Goal: Task Accomplishment & Management: Use online tool/utility

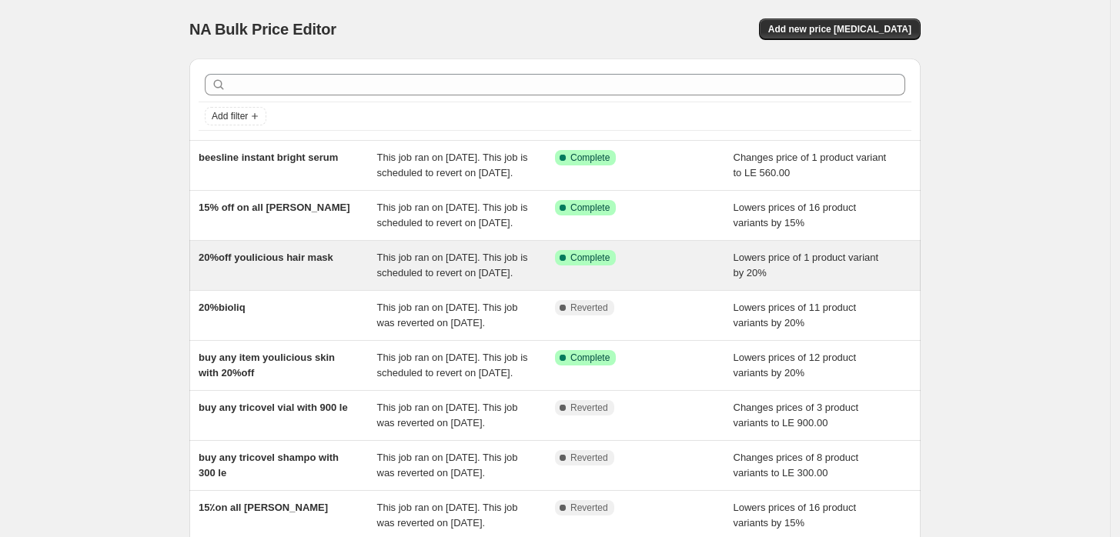
click at [275, 281] on div "20%off youlicious hair mask" at bounding box center [288, 265] width 179 height 31
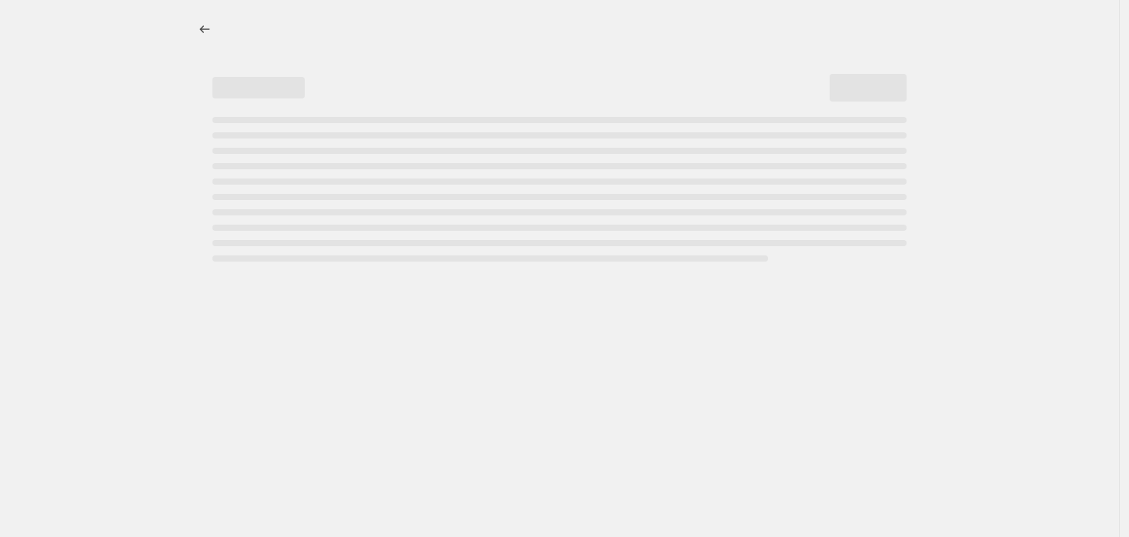
select select "percentage"
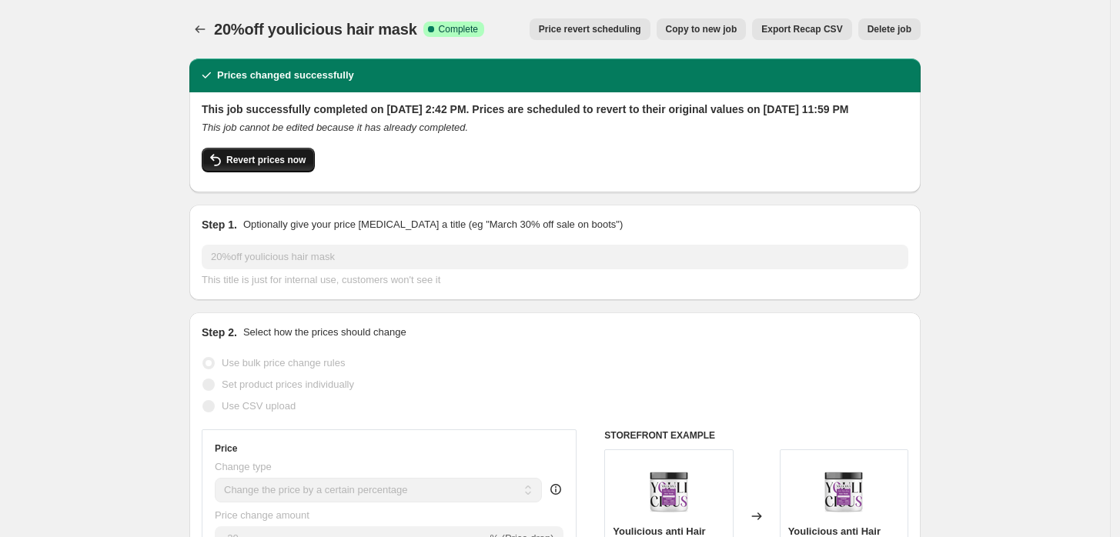
click at [247, 166] on span "Revert prices now" at bounding box center [265, 160] width 79 height 12
checkbox input "false"
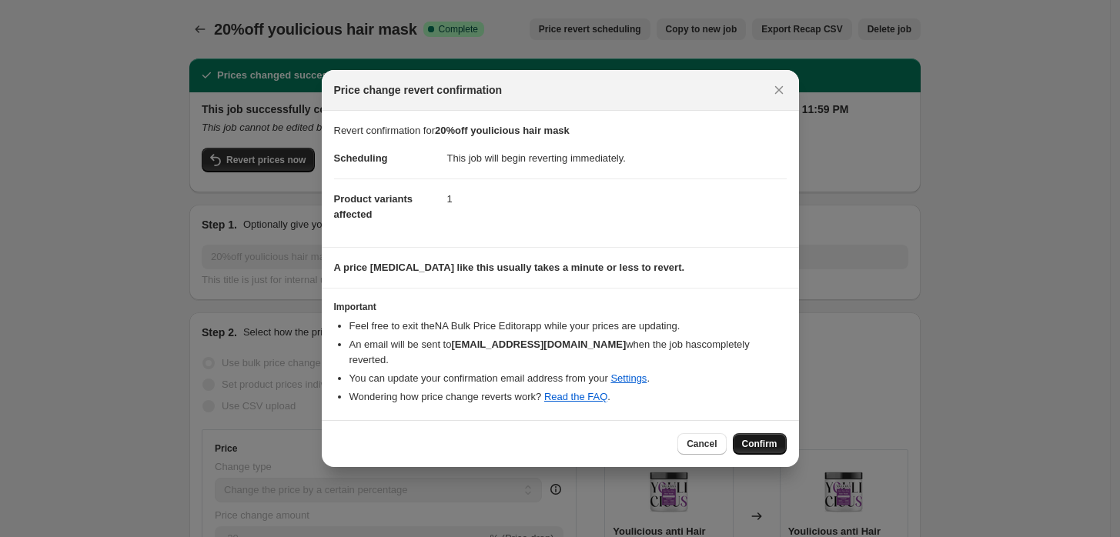
click at [763, 440] on span "Confirm" at bounding box center [759, 444] width 35 height 12
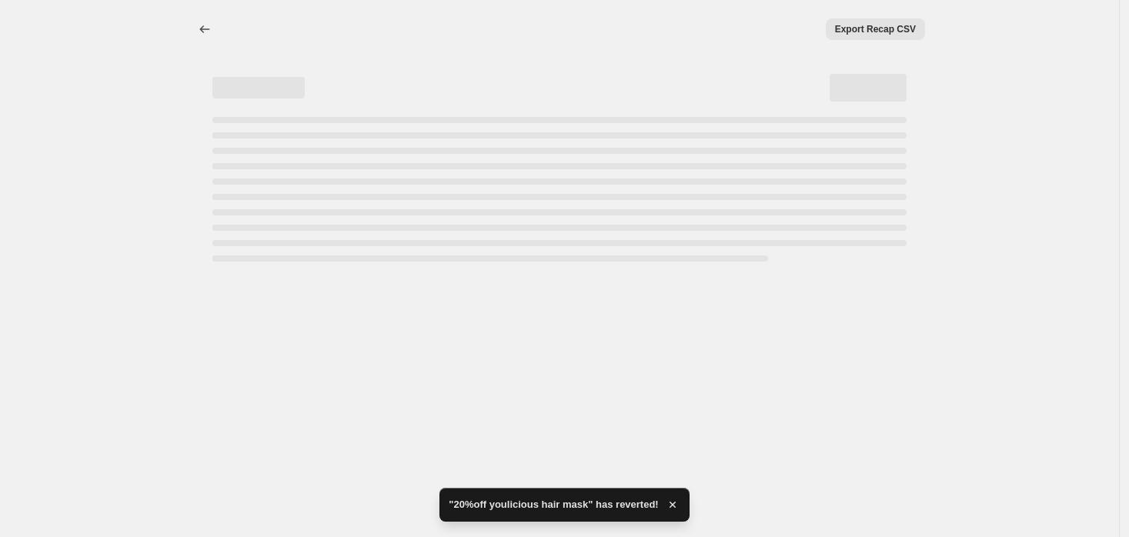
select select "percentage"
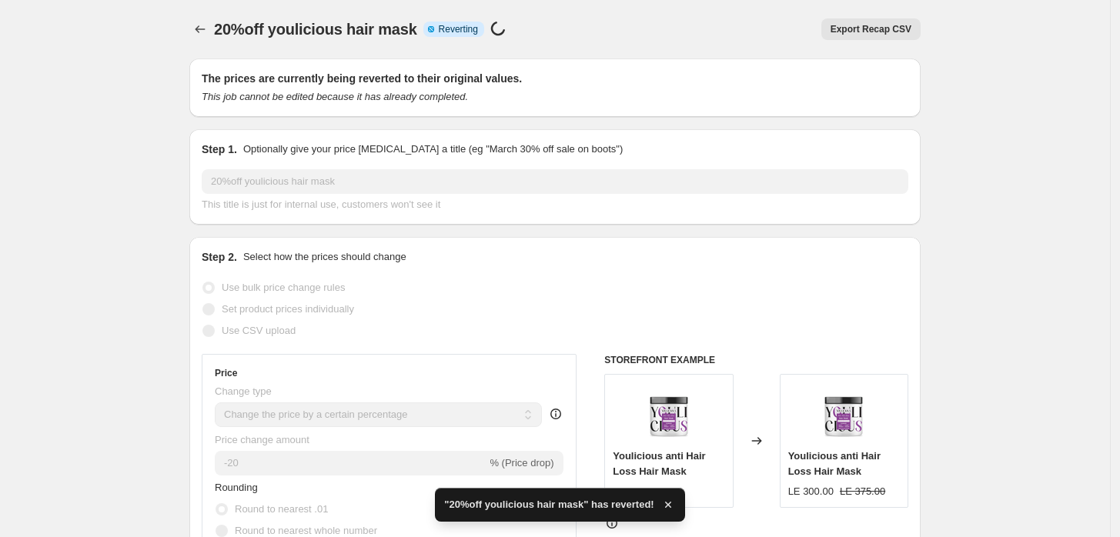
checkbox input "true"
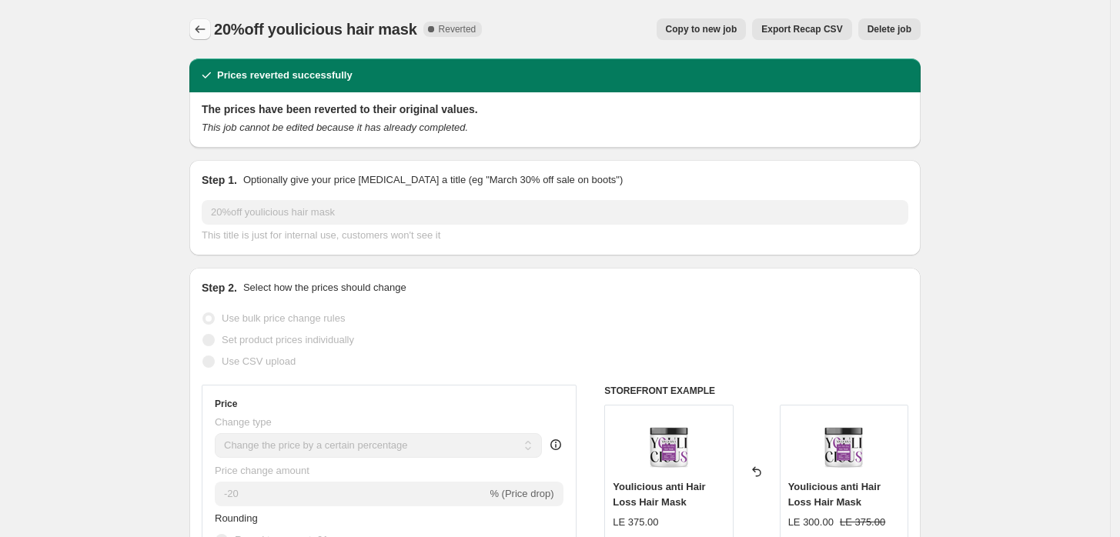
click at [203, 36] on icon "Price change jobs" at bounding box center [199, 29] width 15 height 15
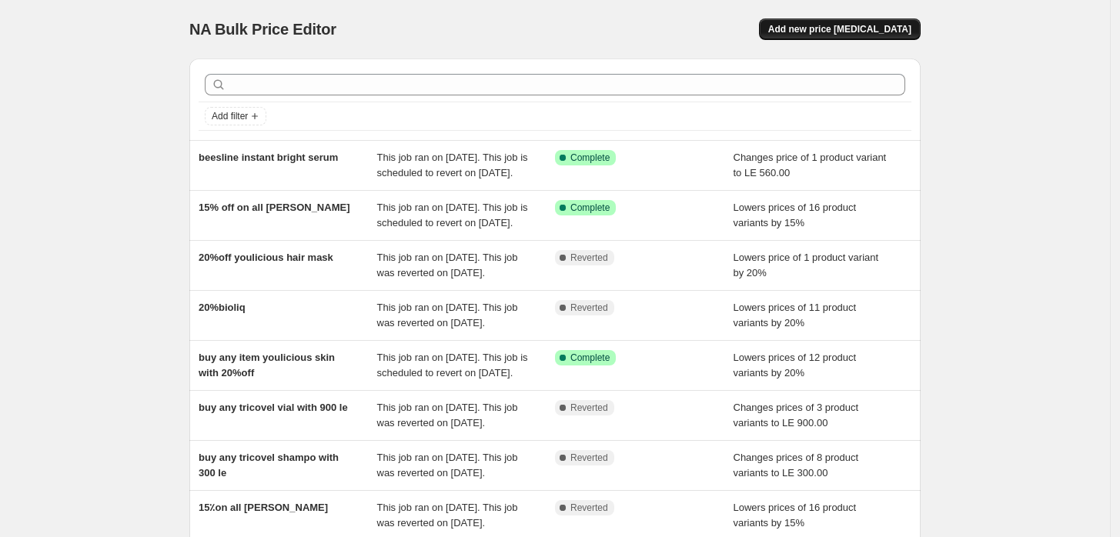
click at [846, 35] on span "Add new price [MEDICAL_DATA]" at bounding box center [839, 29] width 143 height 12
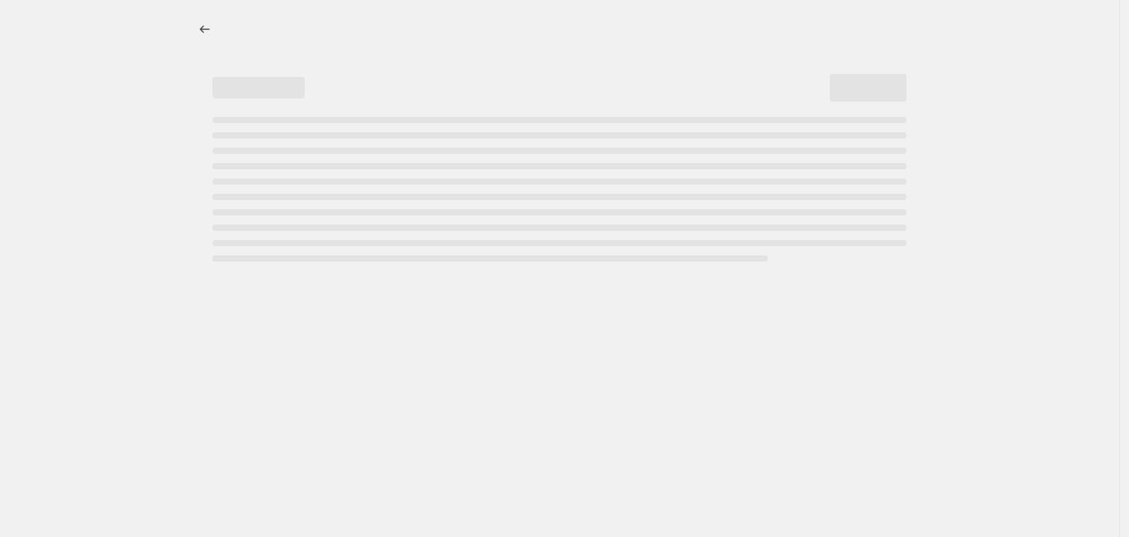
select select "percentage"
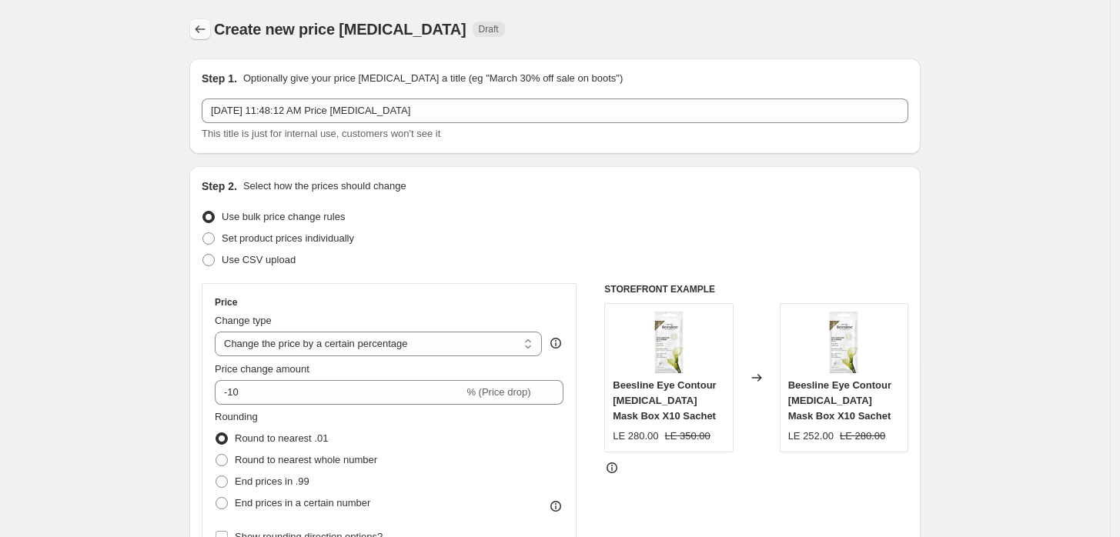
click at [201, 28] on icon "Price change jobs" at bounding box center [199, 29] width 15 height 15
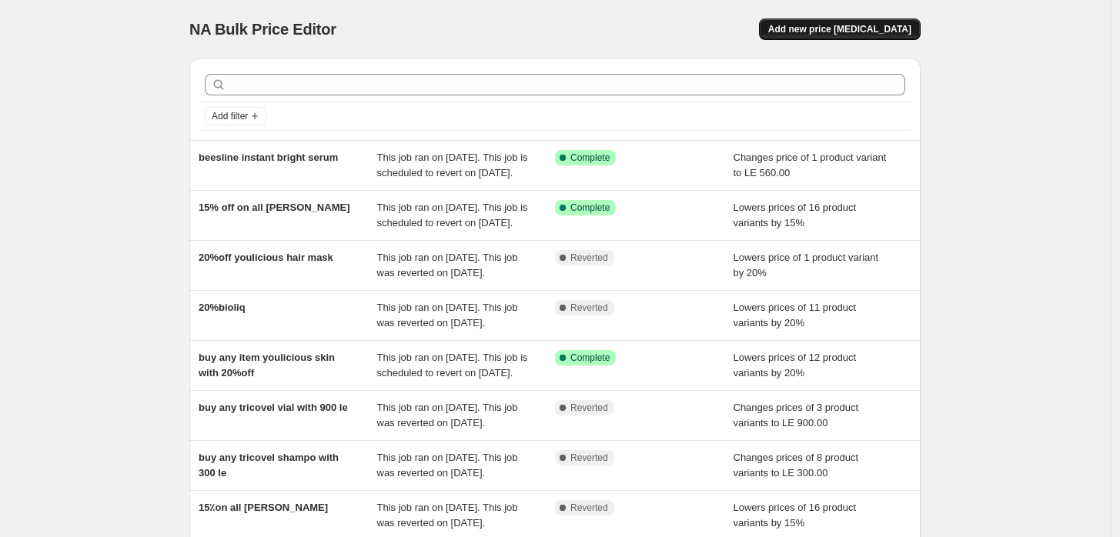
click at [859, 28] on span "Add new price [MEDICAL_DATA]" at bounding box center [839, 29] width 143 height 12
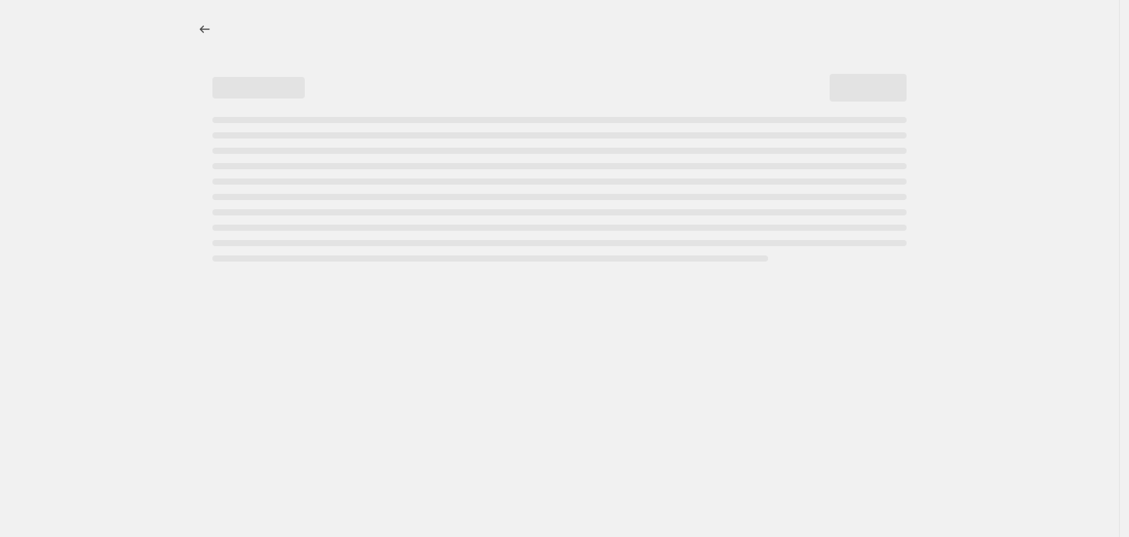
select select "percentage"
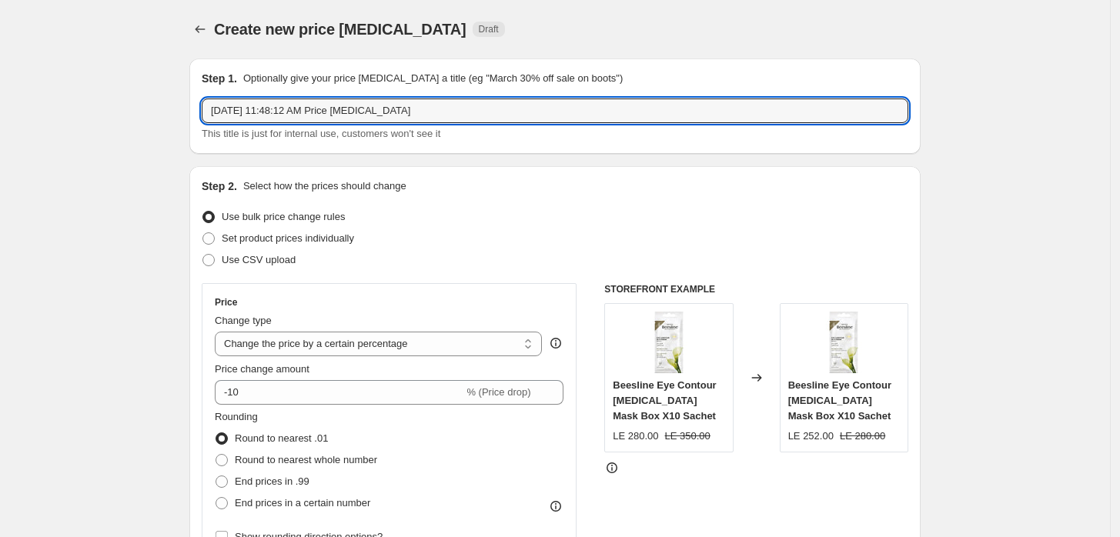
drag, startPoint x: 432, startPoint y: 114, endPoint x: 23, endPoint y: 114, distance: 408.6
type input "hair mask"
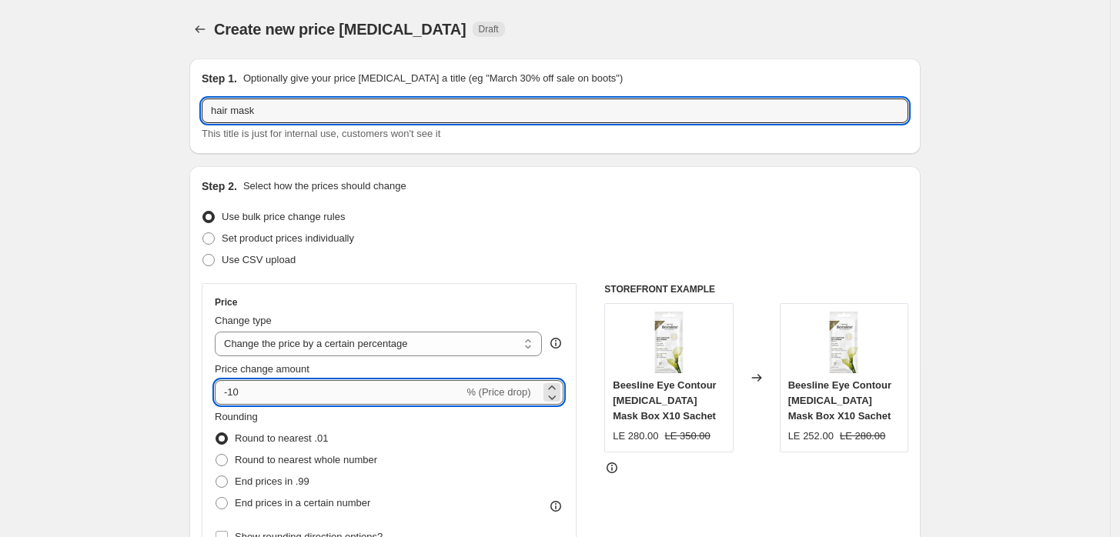
click at [265, 393] on input "-10" at bounding box center [339, 392] width 249 height 25
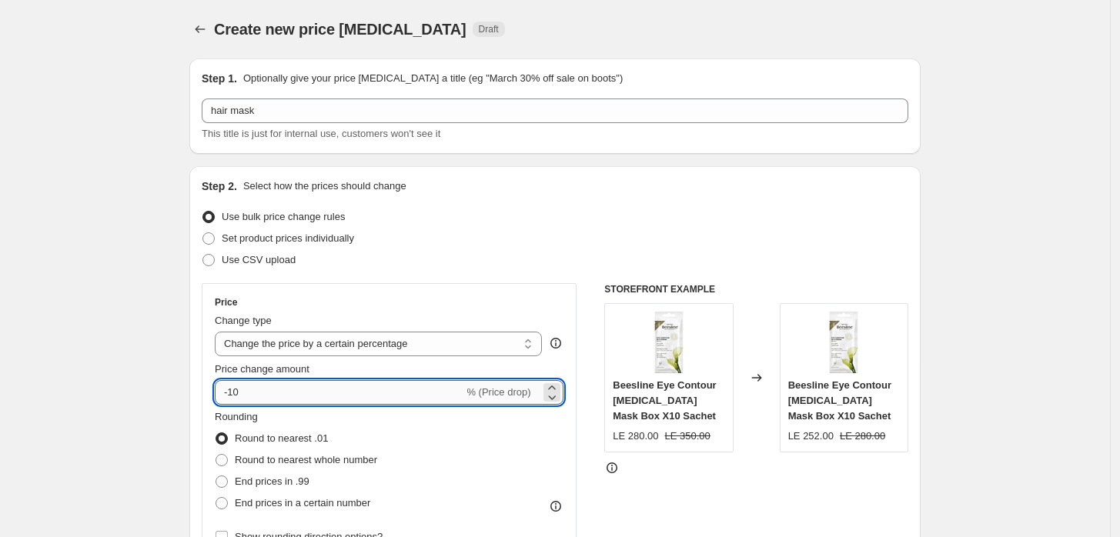
type input "-1"
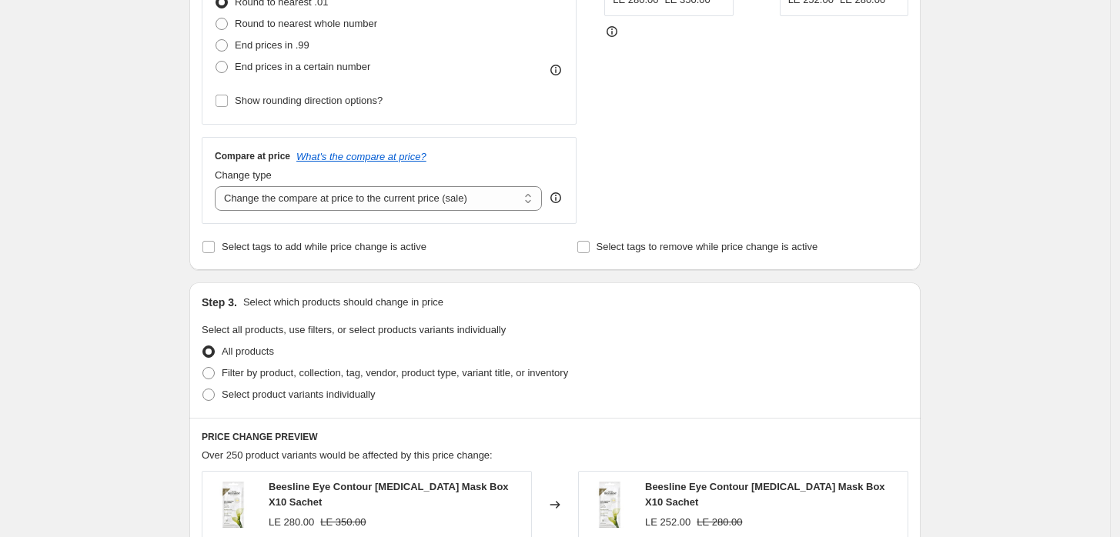
scroll to position [456, 0]
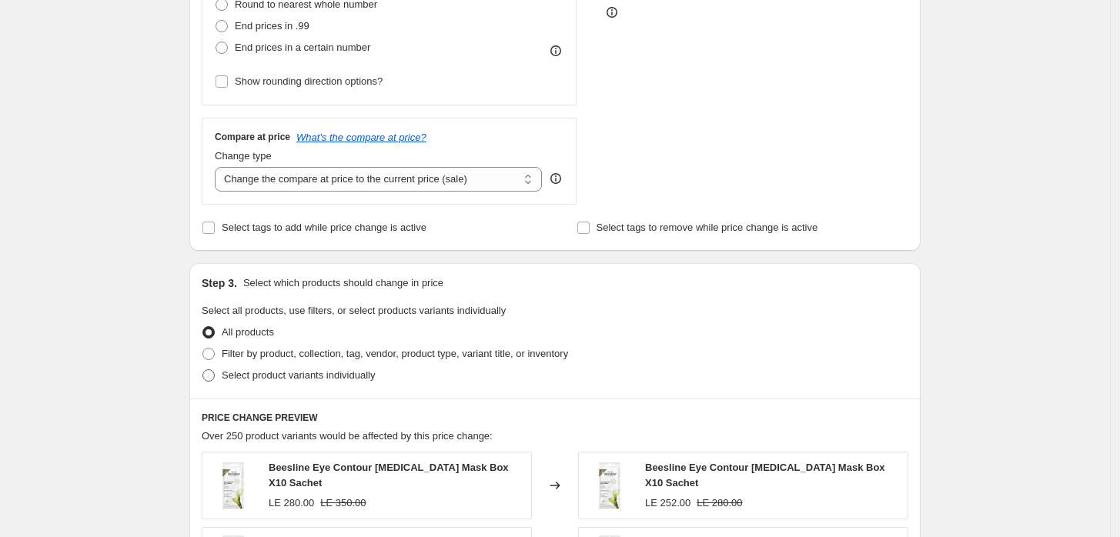
type input "-20"
click at [249, 377] on span "Select product variants individually" at bounding box center [298, 375] width 153 height 12
click at [203, 370] on input "Select product variants individually" at bounding box center [202, 369] width 1 height 1
radio input "true"
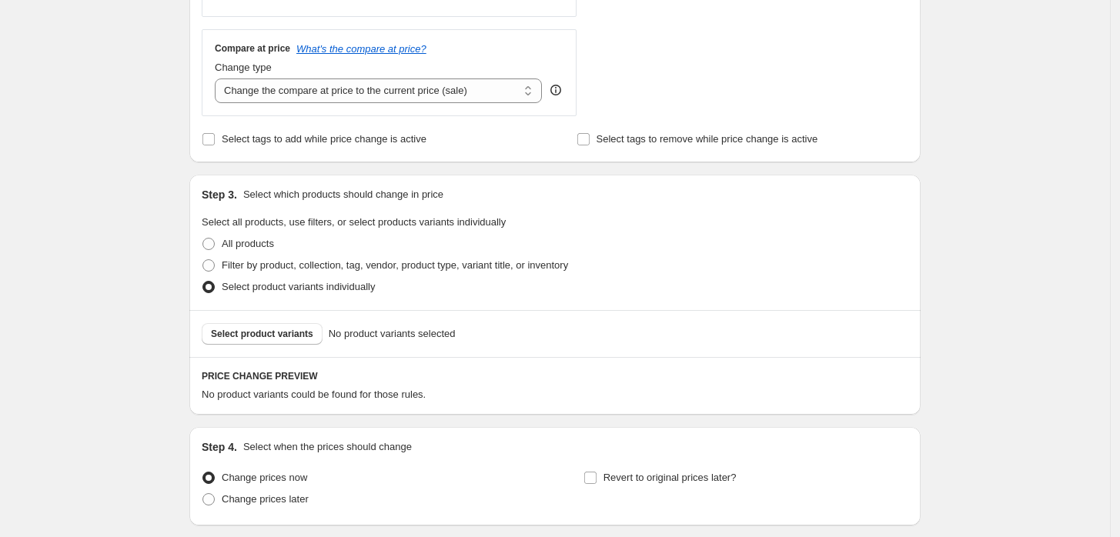
scroll to position [569, 0]
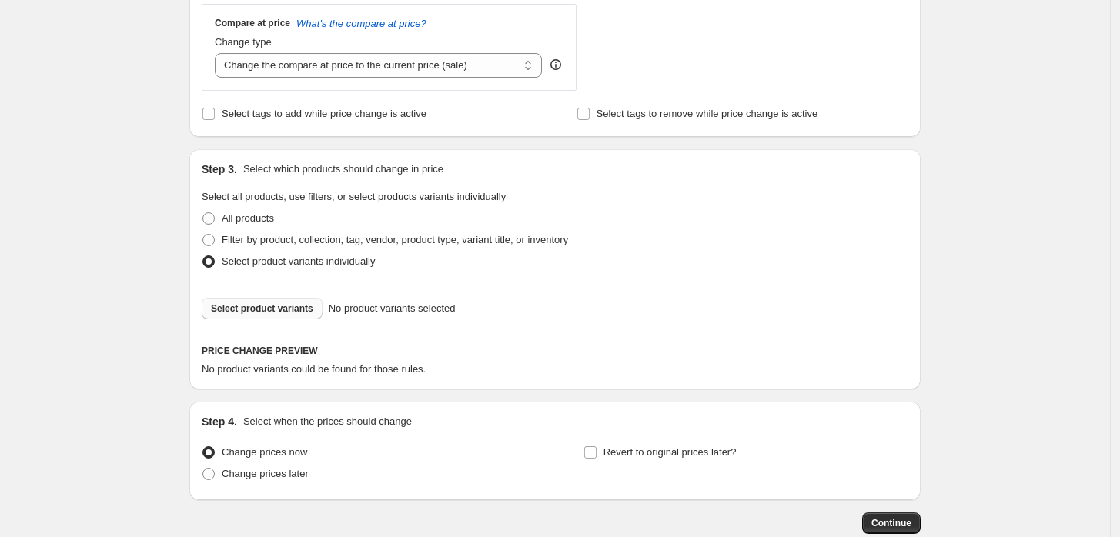
click at [286, 305] on span "Select product variants" at bounding box center [262, 308] width 102 height 12
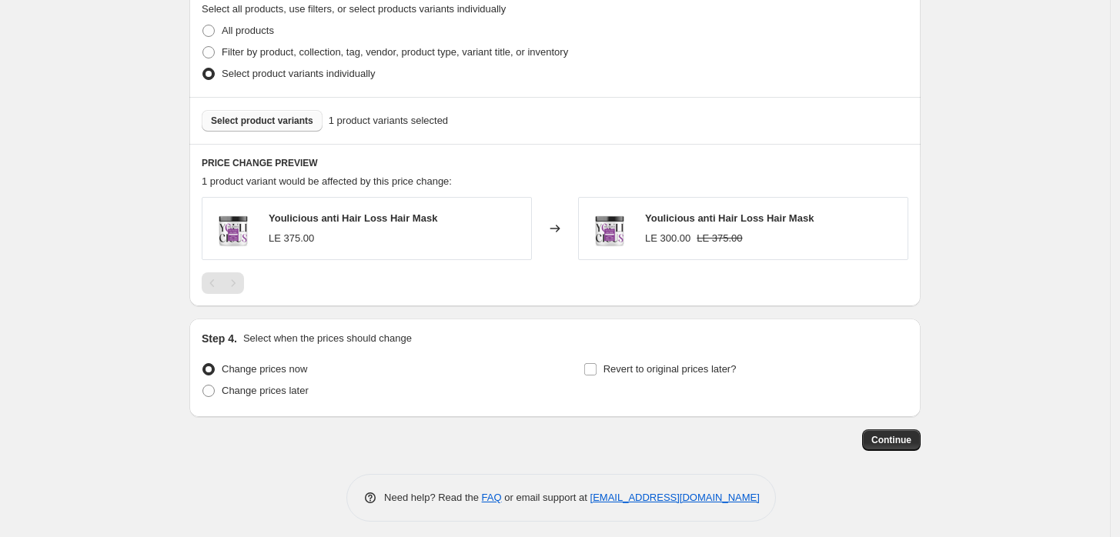
scroll to position [765, 0]
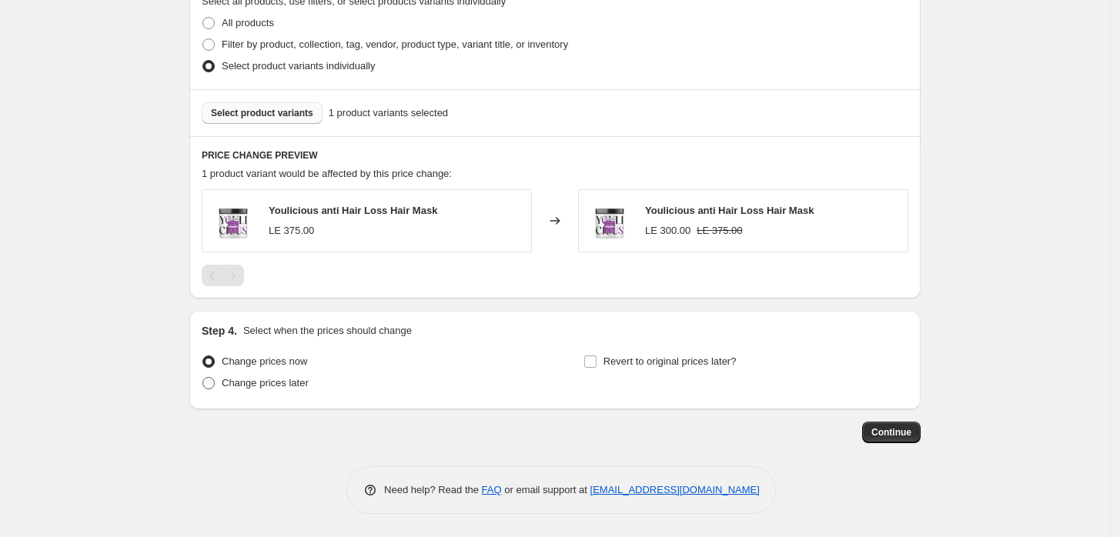
click at [252, 382] on span "Change prices later" at bounding box center [265, 383] width 87 height 12
click at [203, 378] on input "Change prices later" at bounding box center [202, 377] width 1 height 1
radio input "true"
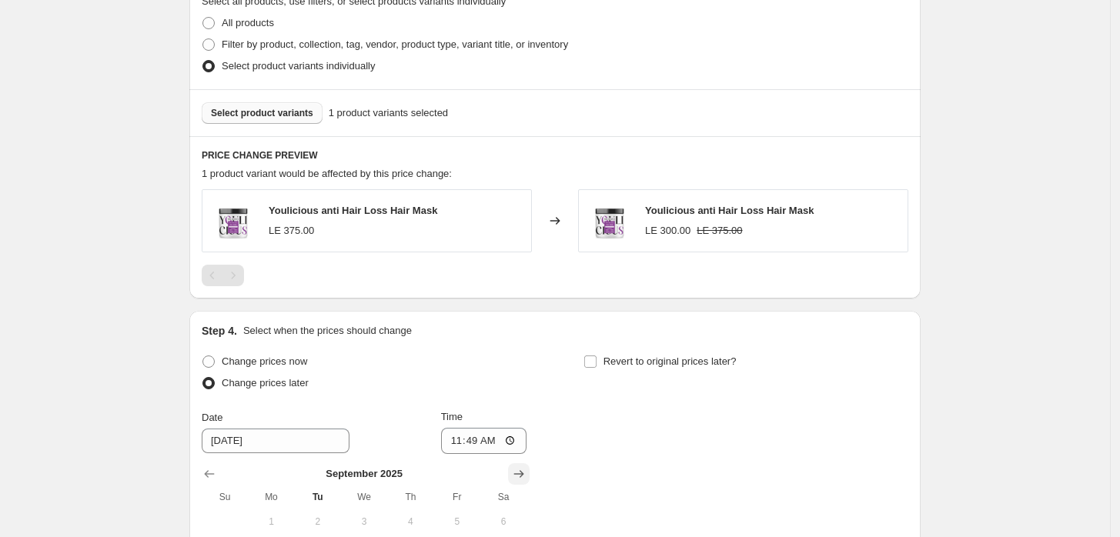
click at [520, 468] on icon "Show next month, October 2025" at bounding box center [518, 473] width 15 height 15
click at [379, 519] on span "1" at bounding box center [364, 522] width 34 height 12
type input "[DATE]"
click at [496, 442] on input "11:49" at bounding box center [484, 441] width 86 height 26
click at [514, 442] on input "11:49" at bounding box center [484, 441] width 86 height 26
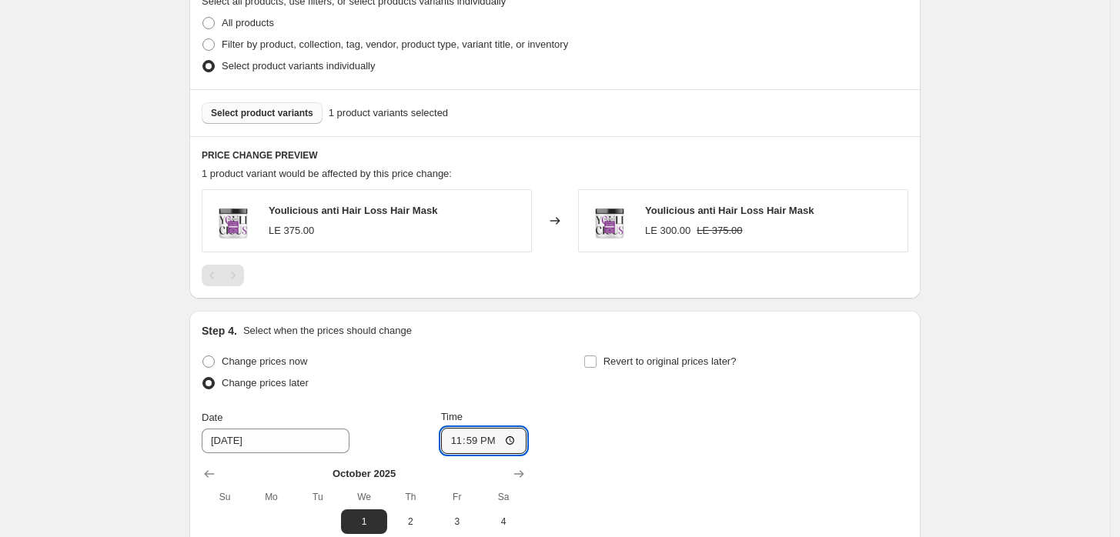
type input "23:59"
click at [836, 378] on div "Revert to original prices later?" at bounding box center [745, 374] width 325 height 46
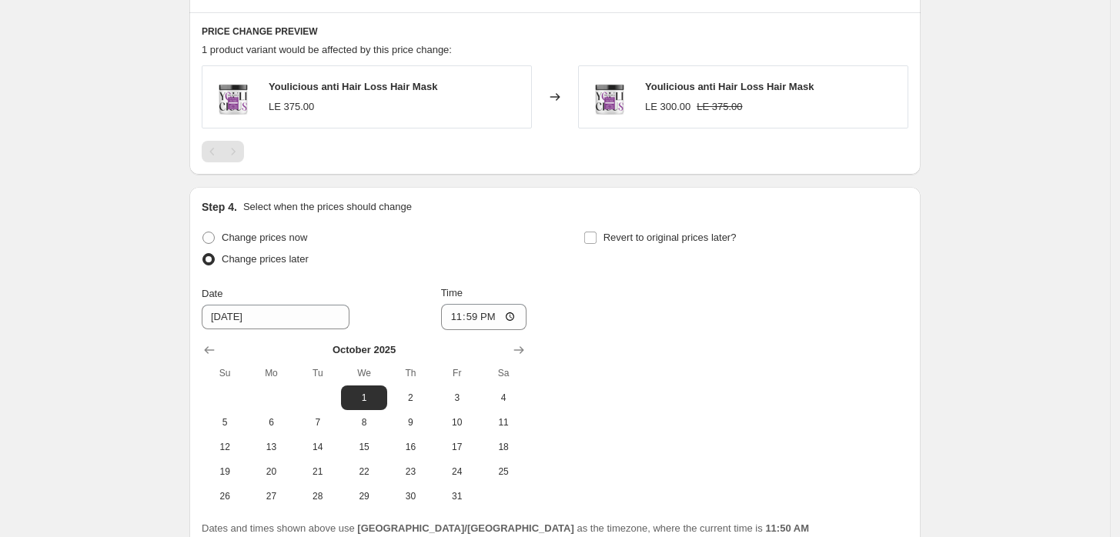
scroll to position [993, 0]
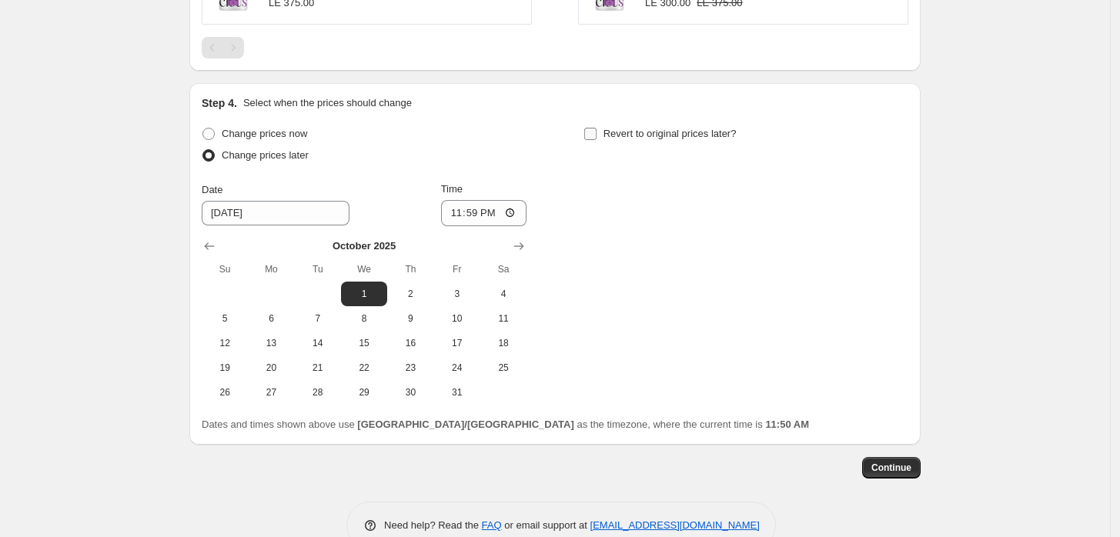
click at [612, 131] on span "Revert to original prices later?" at bounding box center [669, 134] width 133 height 12
click at [596, 131] on input "Revert to original prices later?" at bounding box center [590, 134] width 12 height 12
checkbox input "true"
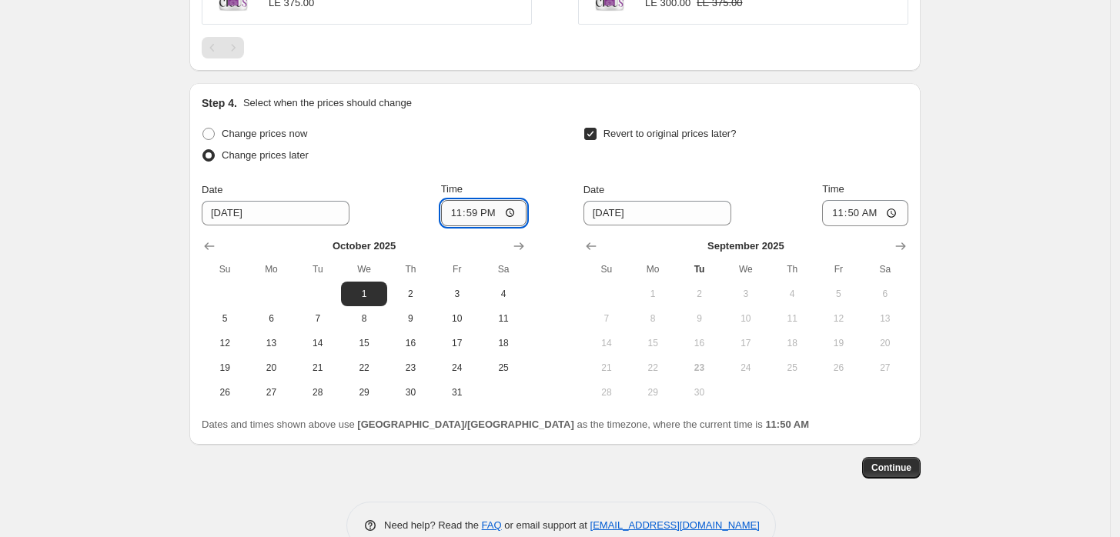
click at [515, 219] on input "23:59" at bounding box center [484, 213] width 86 height 26
type input "00:00"
click at [518, 165] on div "Change prices later" at bounding box center [364, 156] width 325 height 22
click at [700, 293] on span "2" at bounding box center [699, 294] width 34 height 12
click at [652, 289] on span "1" at bounding box center [653, 294] width 34 height 12
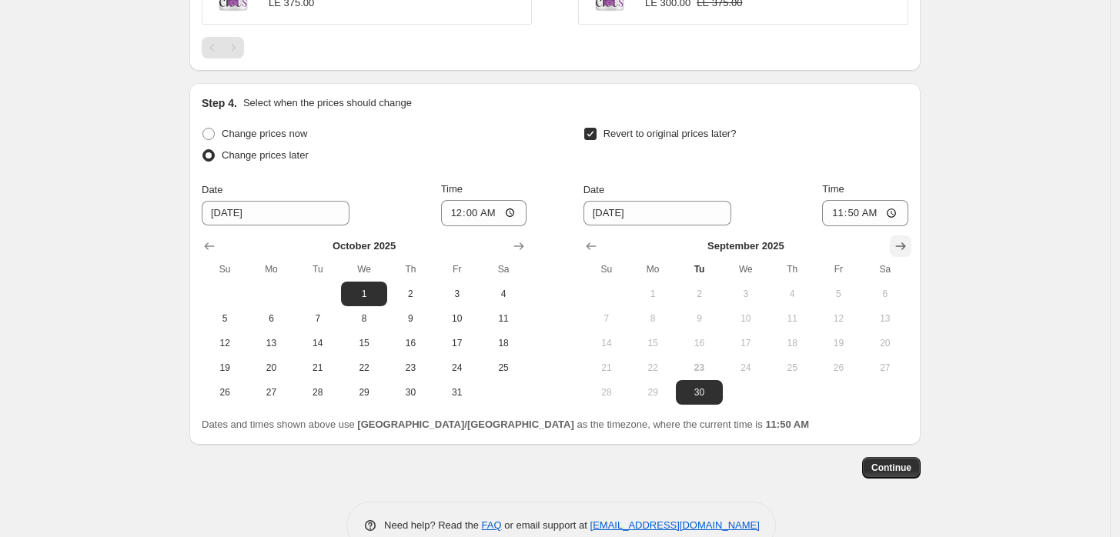
click at [903, 249] on icon "Show next month, October 2025" at bounding box center [900, 246] width 15 height 15
click at [749, 288] on span "1" at bounding box center [746, 294] width 34 height 12
type input "[DATE]"
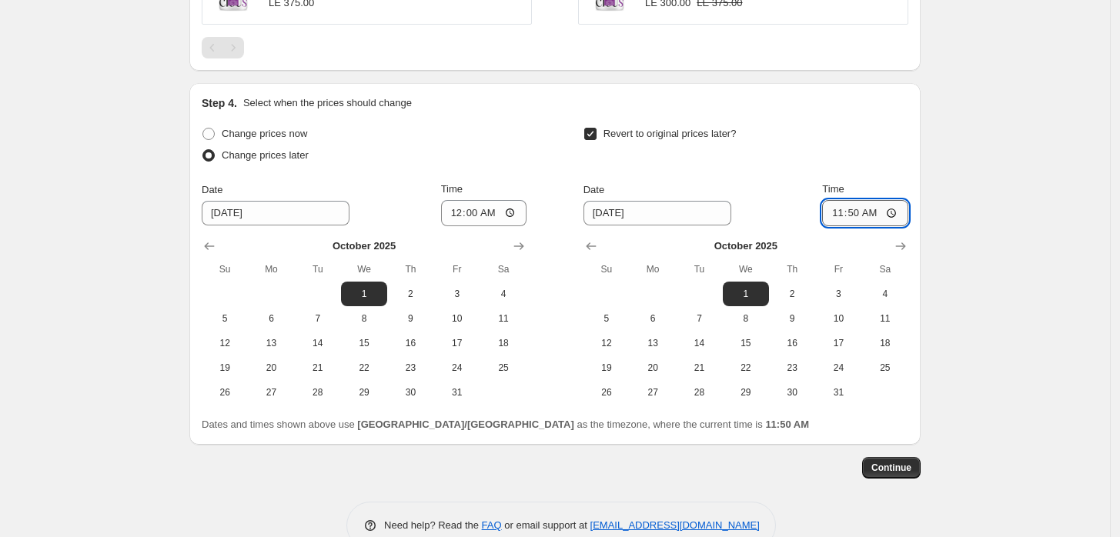
click at [886, 215] on input "11:50" at bounding box center [865, 213] width 86 height 26
click at [892, 217] on input "11:50" at bounding box center [865, 213] width 86 height 26
type input "23:59"
click at [883, 475] on button "Continue" at bounding box center [891, 468] width 58 height 22
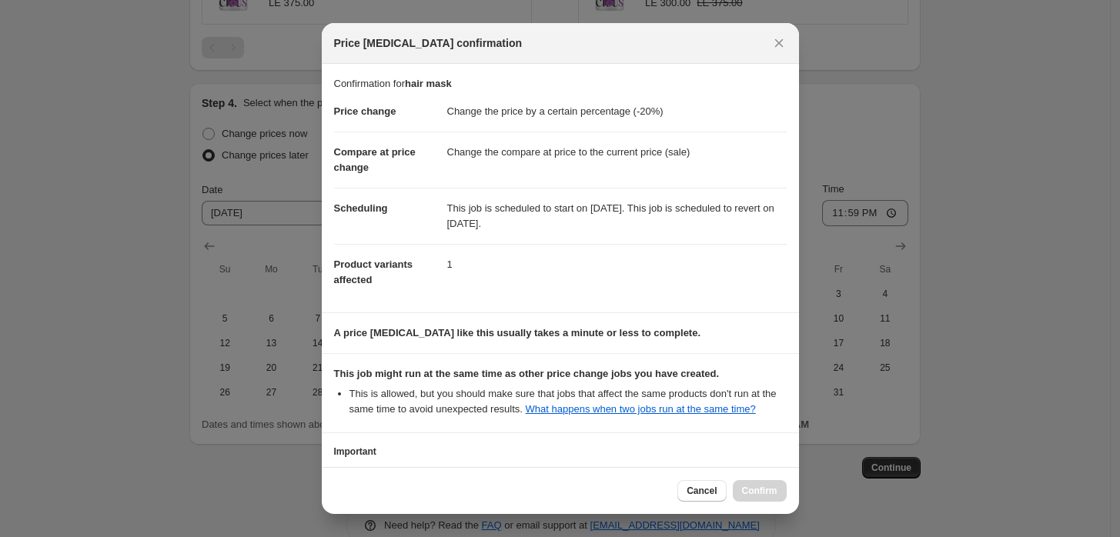
scroll to position [106, 0]
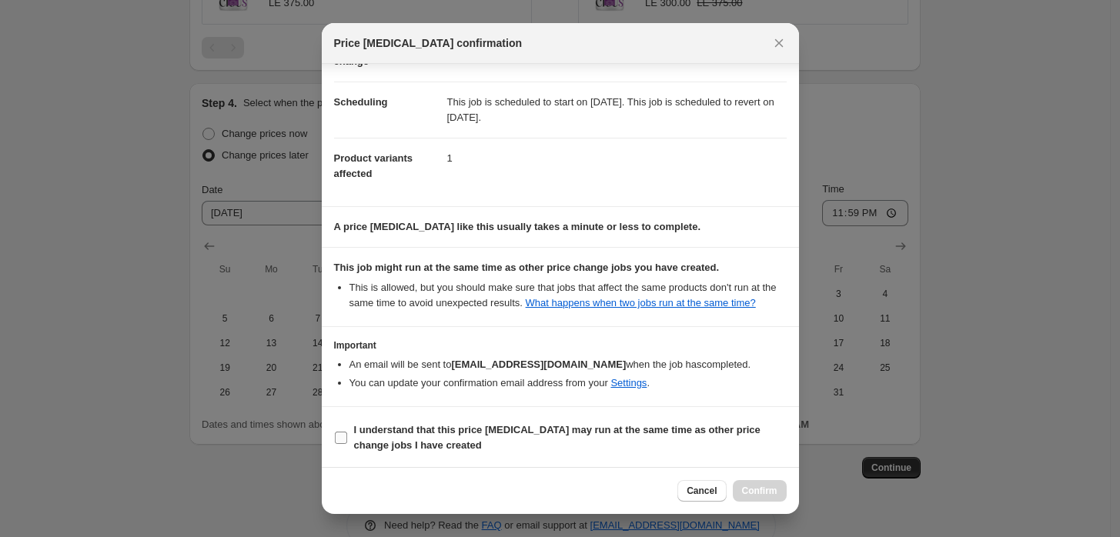
click at [345, 434] on input "I understand that this price [MEDICAL_DATA] may run at the same time as other p…" at bounding box center [341, 438] width 12 height 12
checkbox input "true"
click at [758, 482] on button "Confirm" at bounding box center [760, 491] width 54 height 22
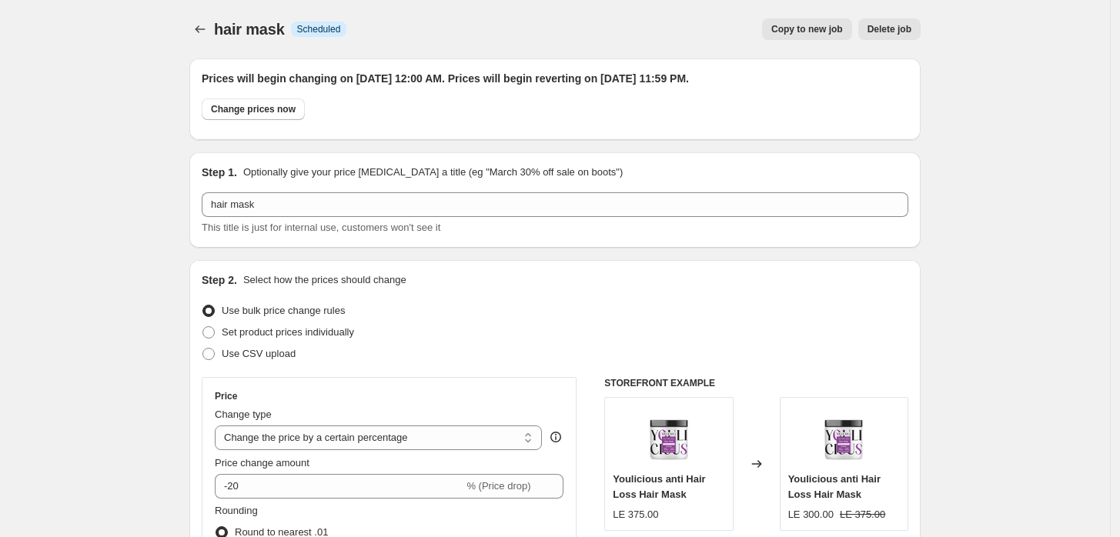
scroll to position [993, 0]
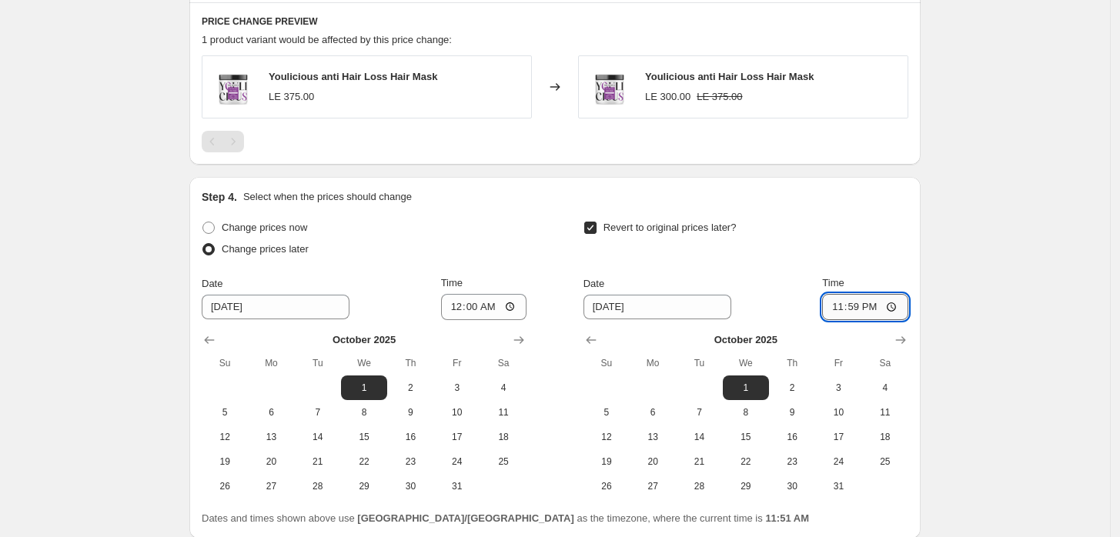
click at [896, 304] on input "23:59" at bounding box center [865, 307] width 86 height 26
type input "23:30"
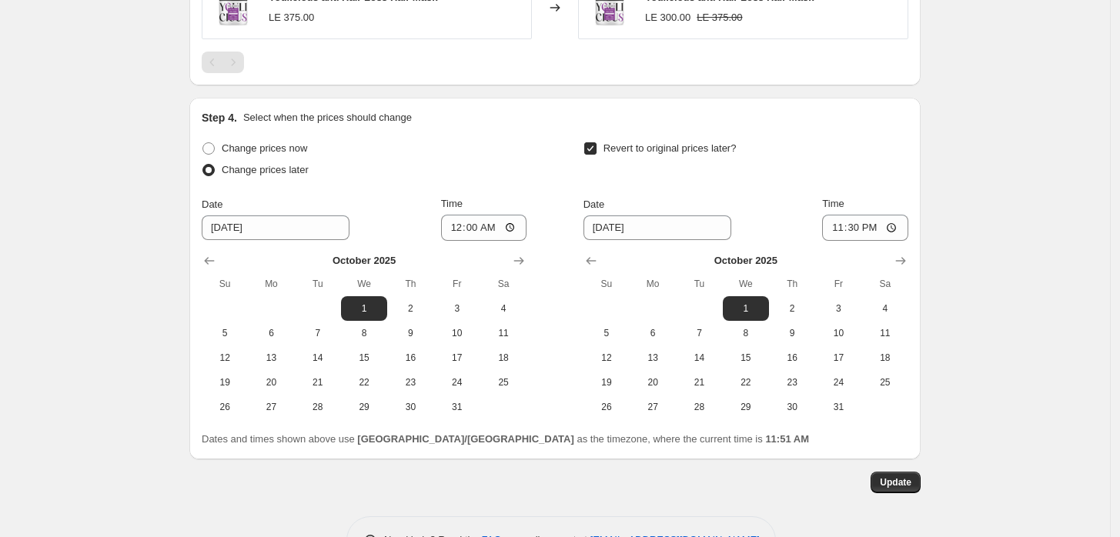
scroll to position [1122, 0]
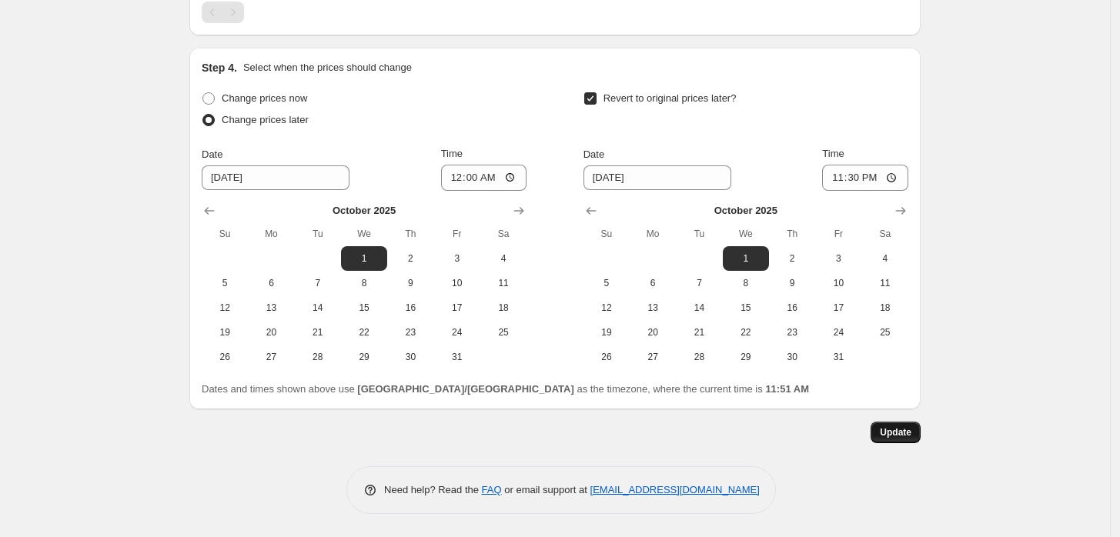
click at [904, 432] on span "Update" at bounding box center [895, 432] width 32 height 12
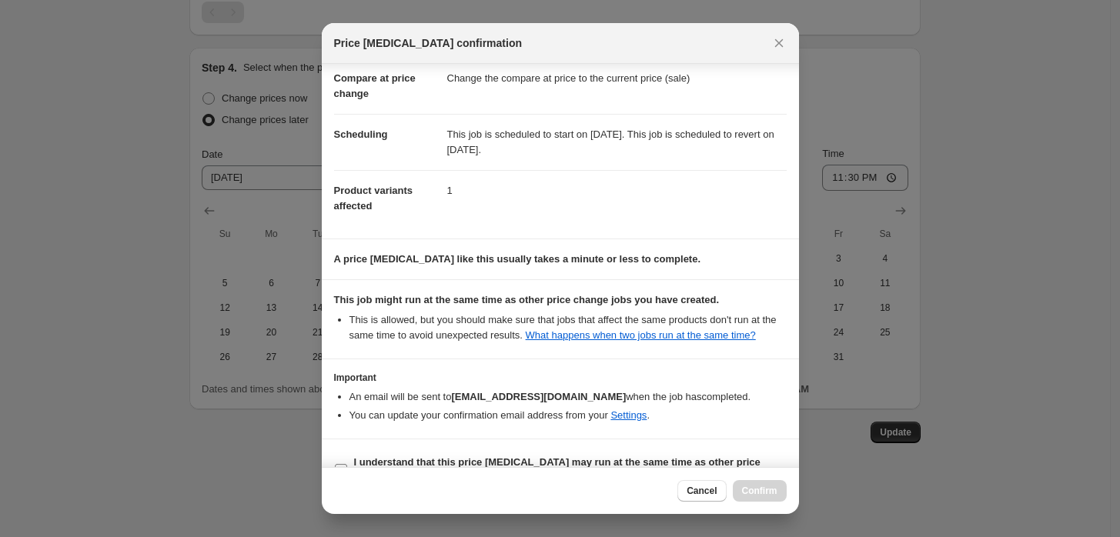
scroll to position [106, 0]
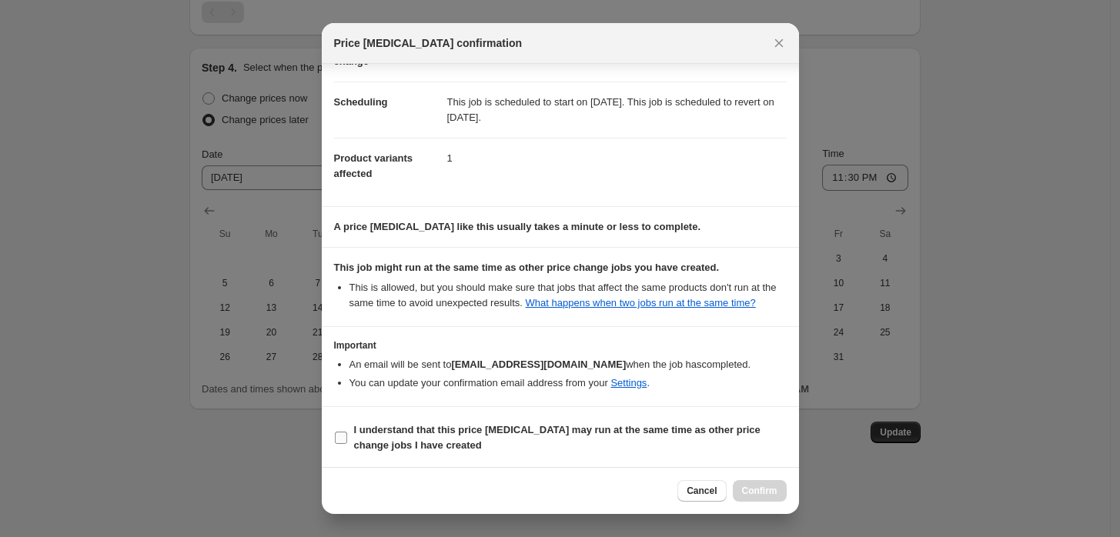
click at [372, 433] on b "I understand that this price [MEDICAL_DATA] may run at the same time as other p…" at bounding box center [557, 437] width 406 height 27
click at [347, 433] on input "I understand that this price [MEDICAL_DATA] may run at the same time as other p…" at bounding box center [341, 438] width 12 height 12
checkbox input "true"
click at [776, 491] on span "Confirm" at bounding box center [759, 491] width 35 height 12
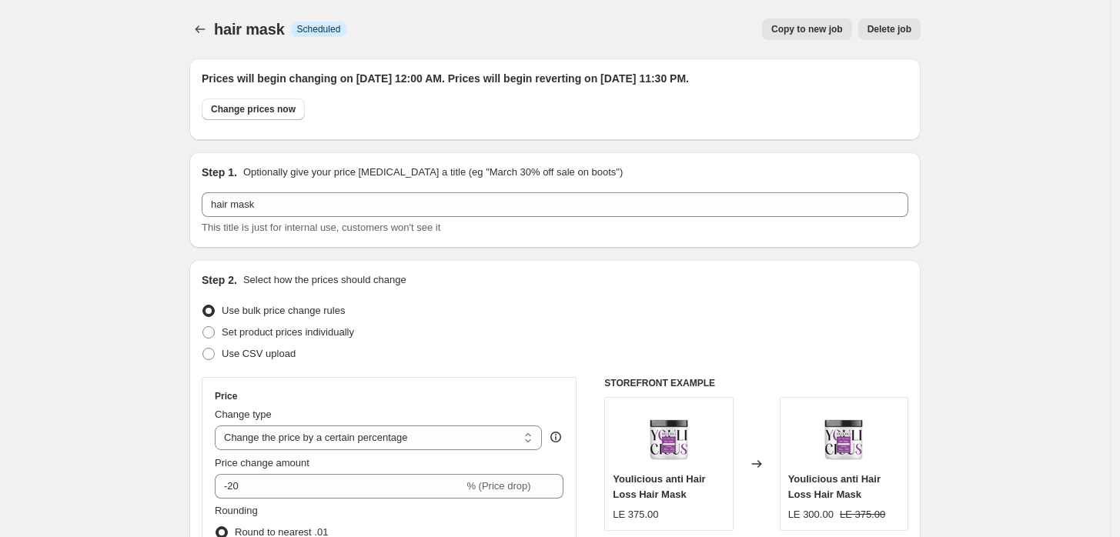
scroll to position [1122, 0]
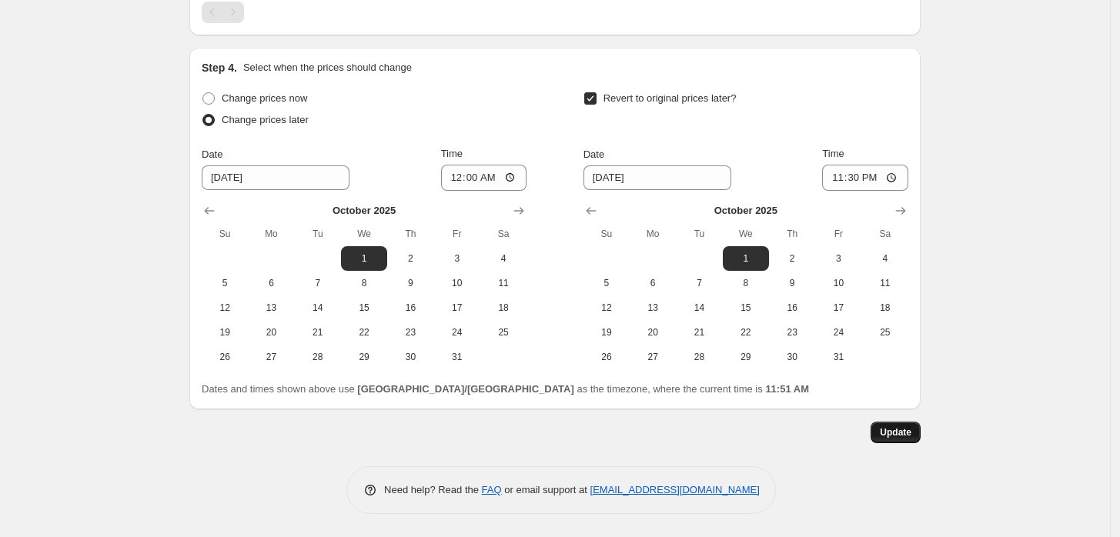
click at [886, 431] on span "Update" at bounding box center [895, 432] width 32 height 12
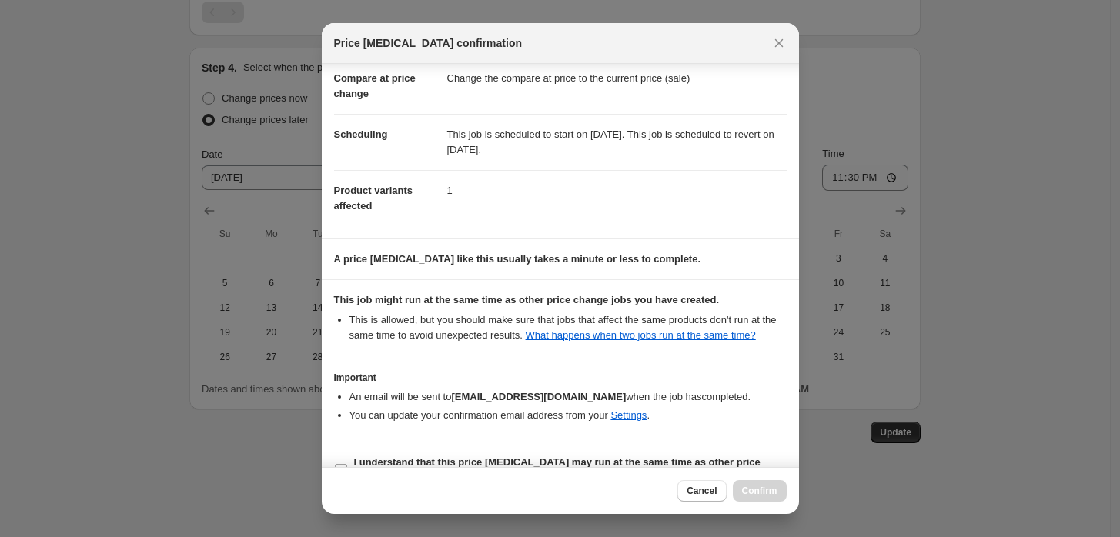
scroll to position [106, 0]
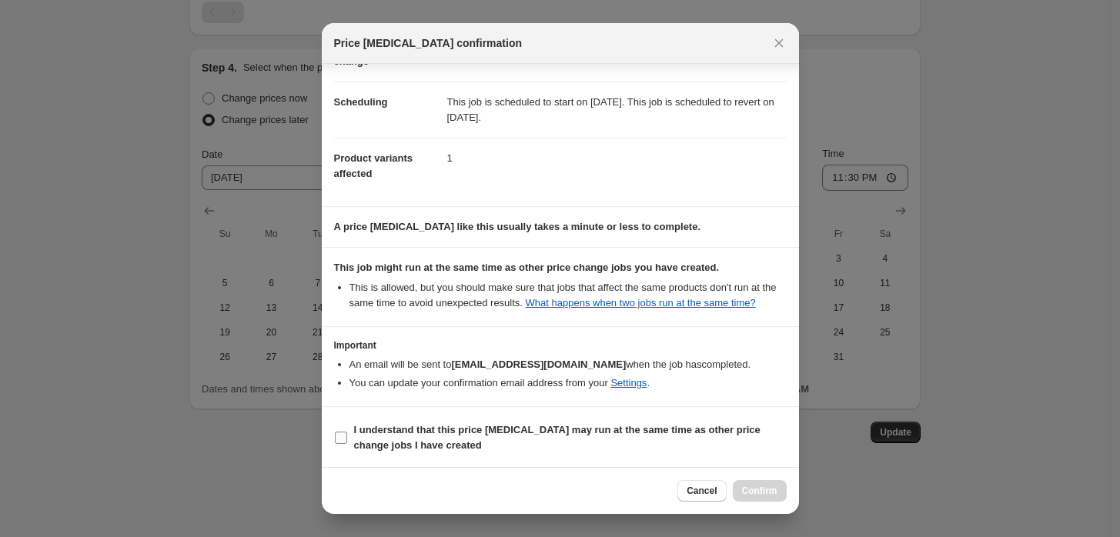
click at [354, 432] on b "I understand that this price [MEDICAL_DATA] may run at the same time as other p…" at bounding box center [557, 437] width 406 height 27
click at [347, 432] on input "I understand that this price [MEDICAL_DATA] may run at the same time as other p…" at bounding box center [341, 438] width 12 height 12
checkbox input "true"
click at [766, 488] on span "Confirm" at bounding box center [759, 491] width 35 height 12
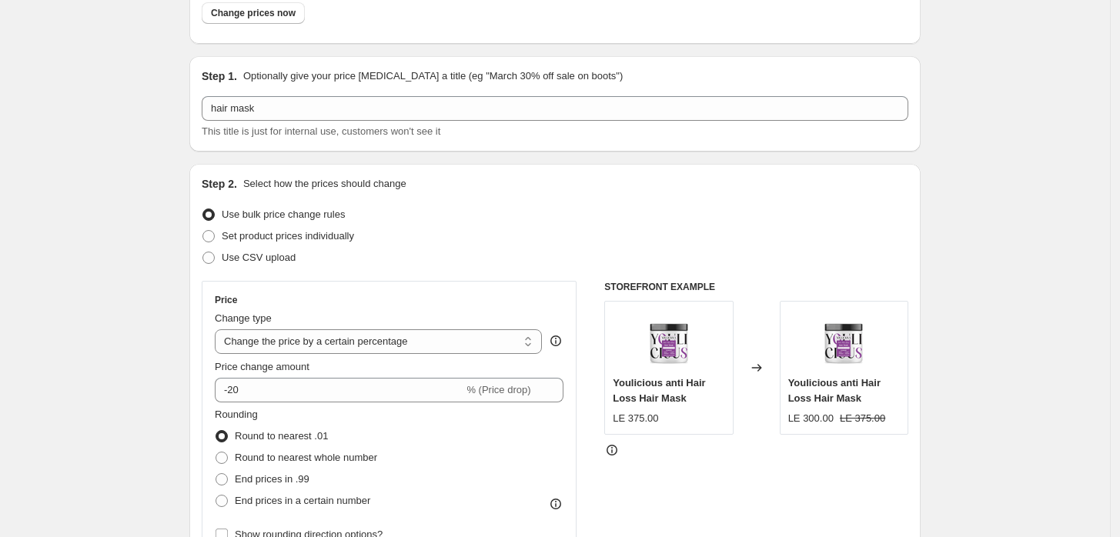
scroll to position [0, 0]
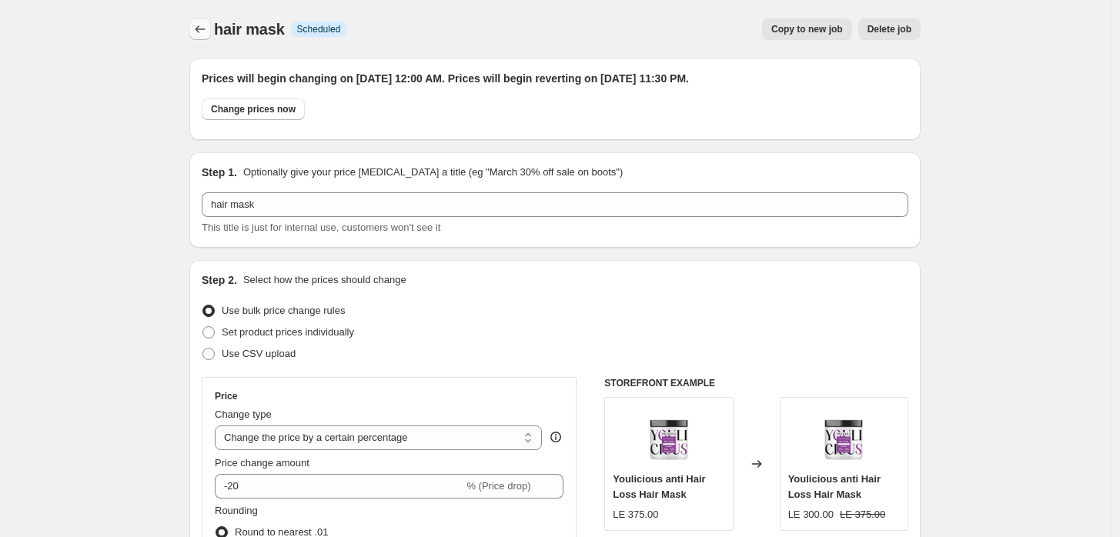
click at [201, 35] on icon "Price change jobs" at bounding box center [199, 29] width 15 height 15
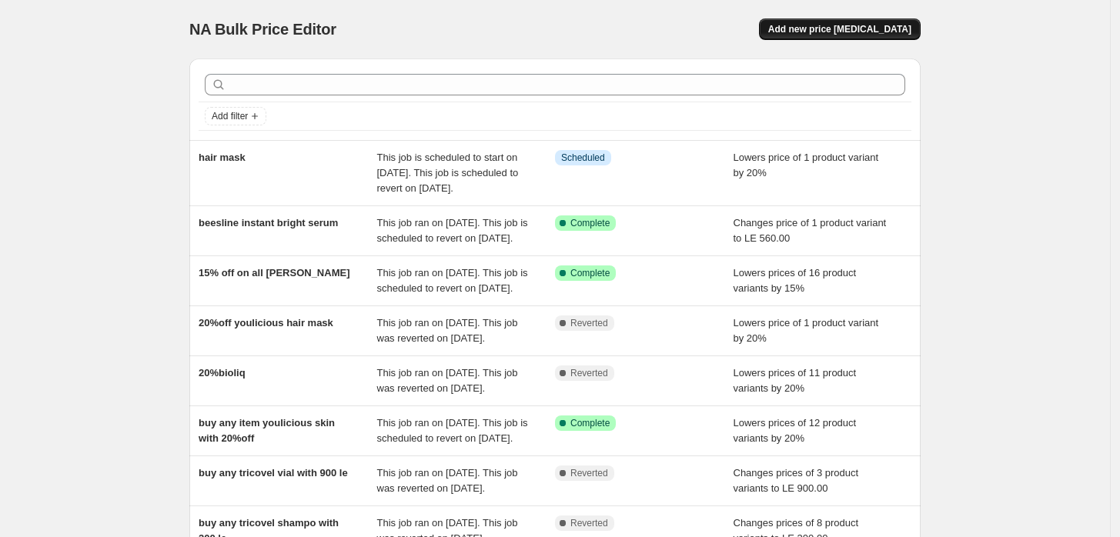
click at [829, 32] on span "Add new price [MEDICAL_DATA]" at bounding box center [839, 29] width 143 height 12
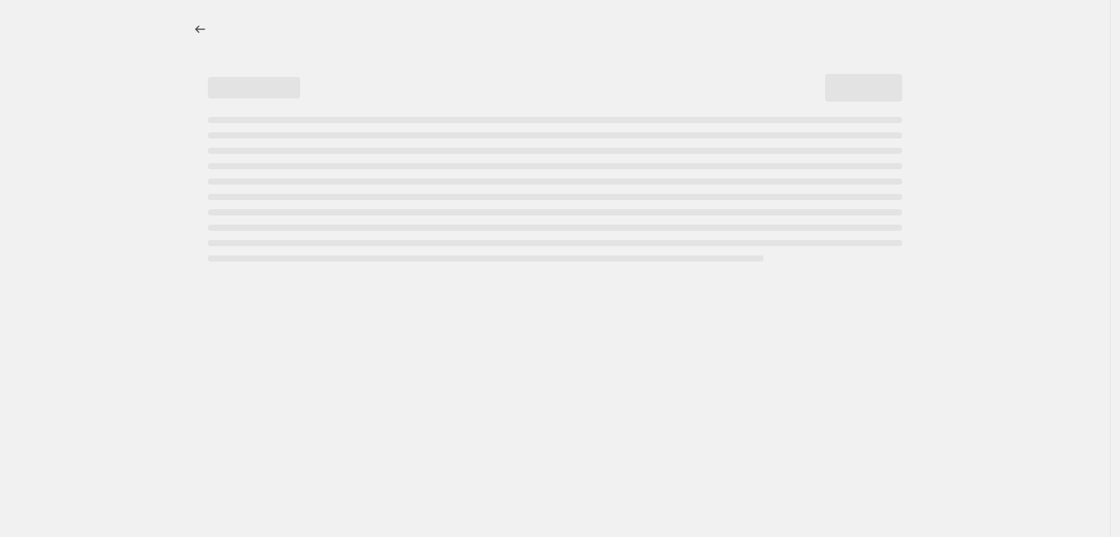
select select "percentage"
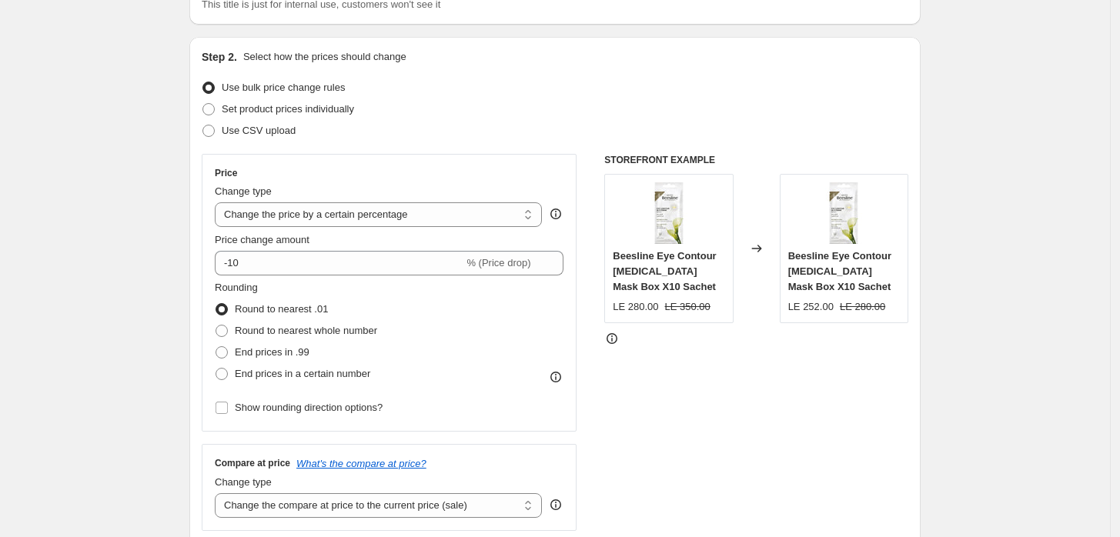
scroll to position [114, 0]
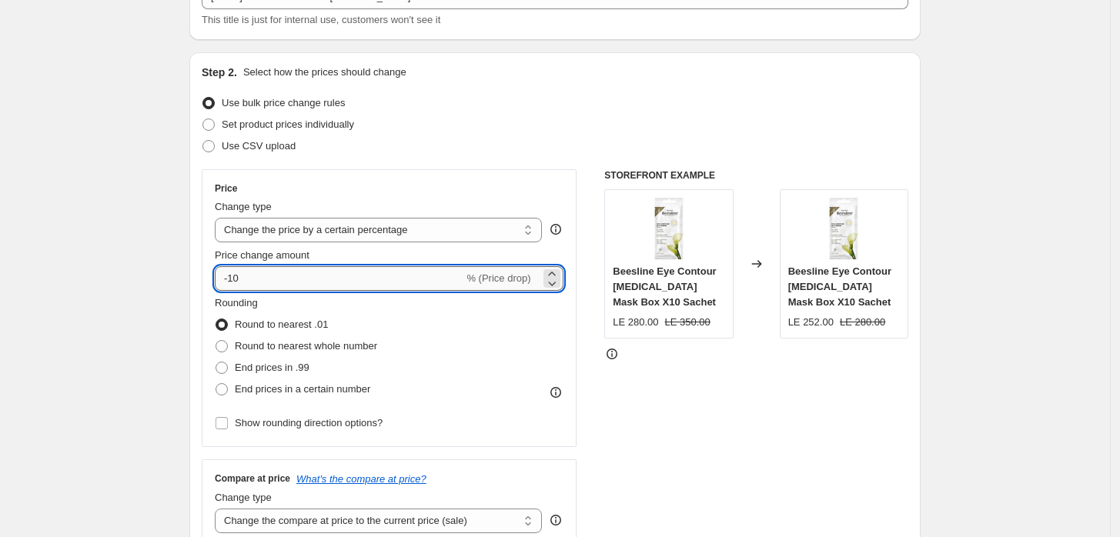
click at [283, 272] on input "-10" at bounding box center [339, 278] width 249 height 25
type input "-1"
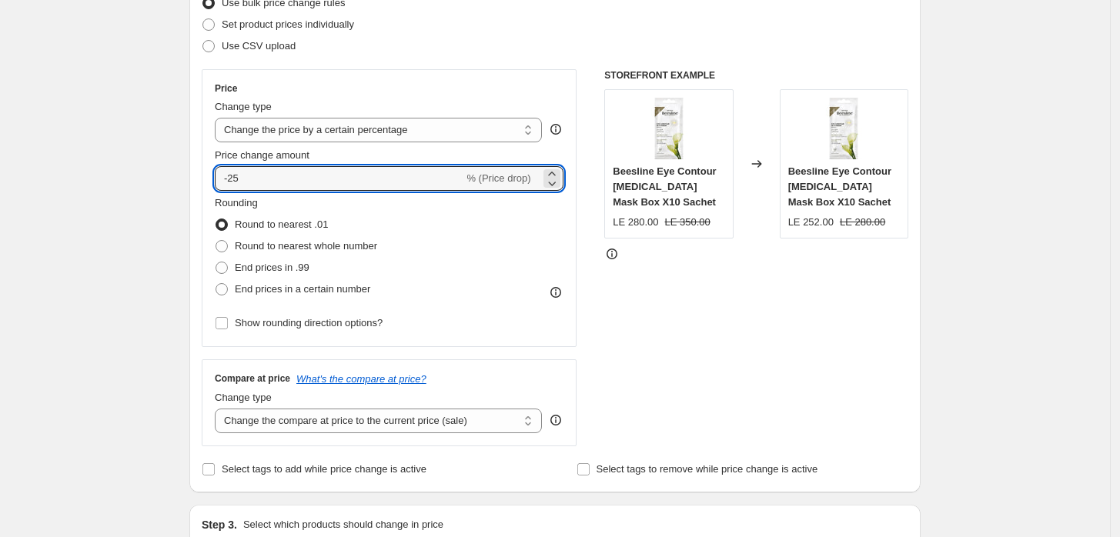
scroll to position [456, 0]
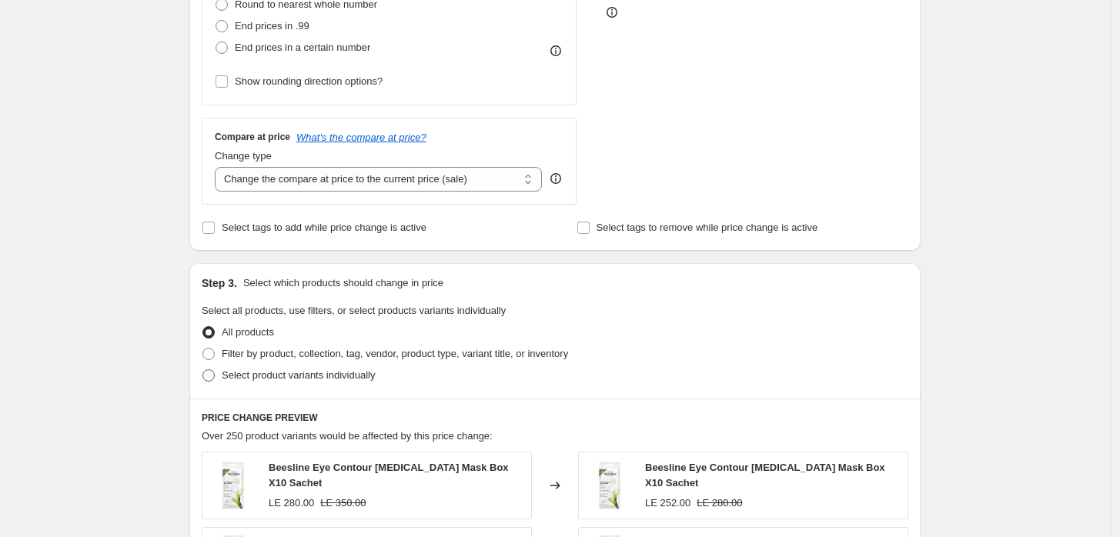
type input "-25"
click at [302, 375] on span "Select product variants individually" at bounding box center [298, 375] width 153 height 12
click at [203, 370] on input "Select product variants individually" at bounding box center [202, 369] width 1 height 1
radio input "true"
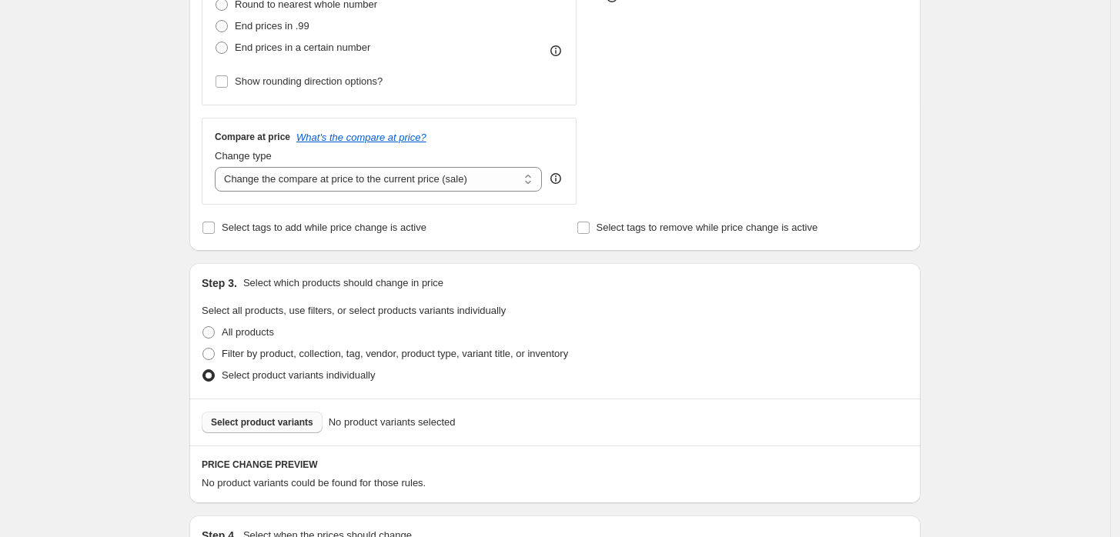
click at [272, 420] on span "Select product variants" at bounding box center [262, 422] width 102 height 12
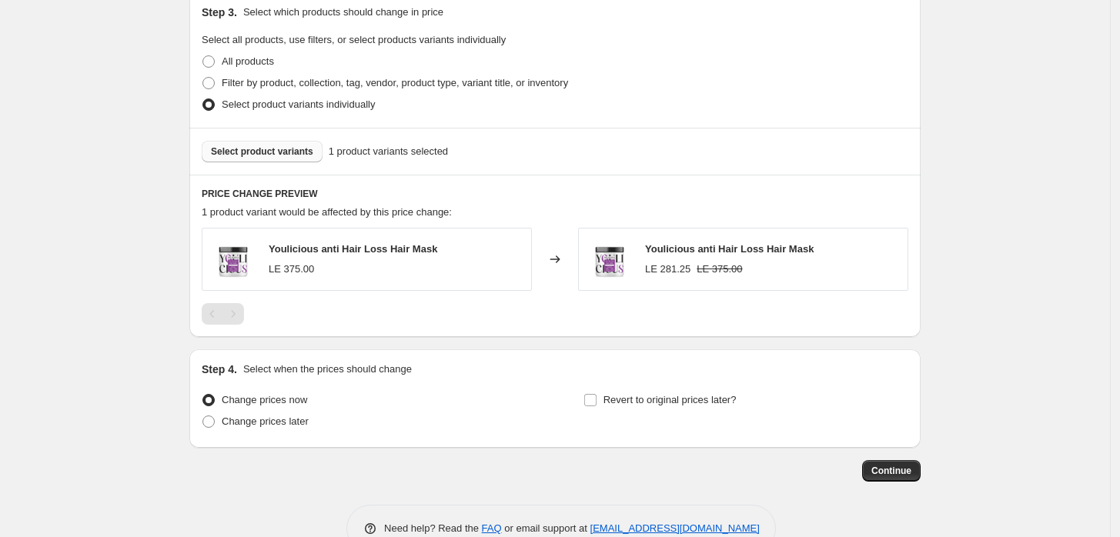
scroll to position [765, 0]
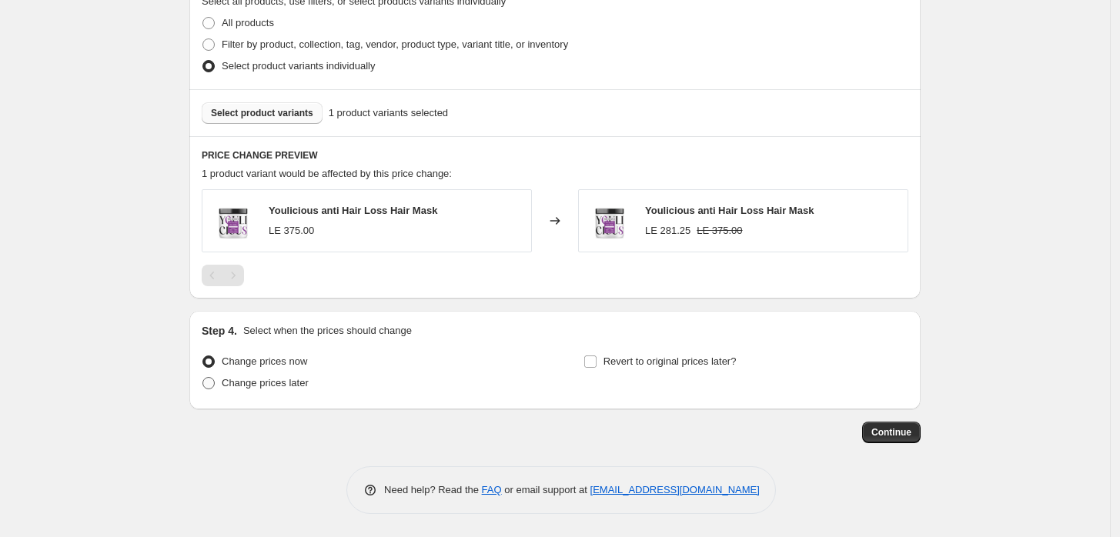
click at [260, 383] on span "Change prices later" at bounding box center [265, 383] width 87 height 12
click at [203, 378] on input "Change prices later" at bounding box center [202, 377] width 1 height 1
radio input "true"
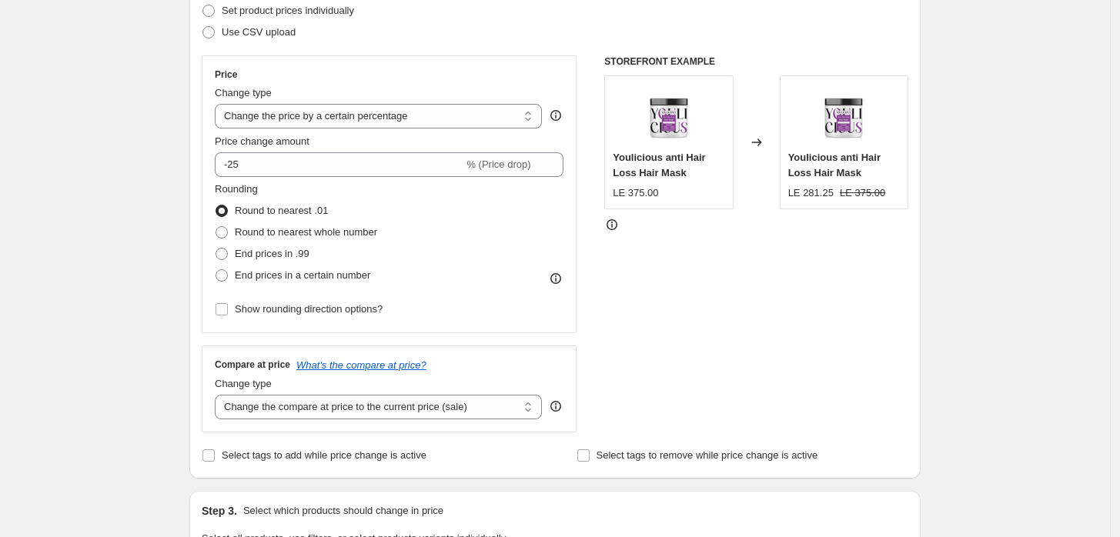
scroll to position [0, 0]
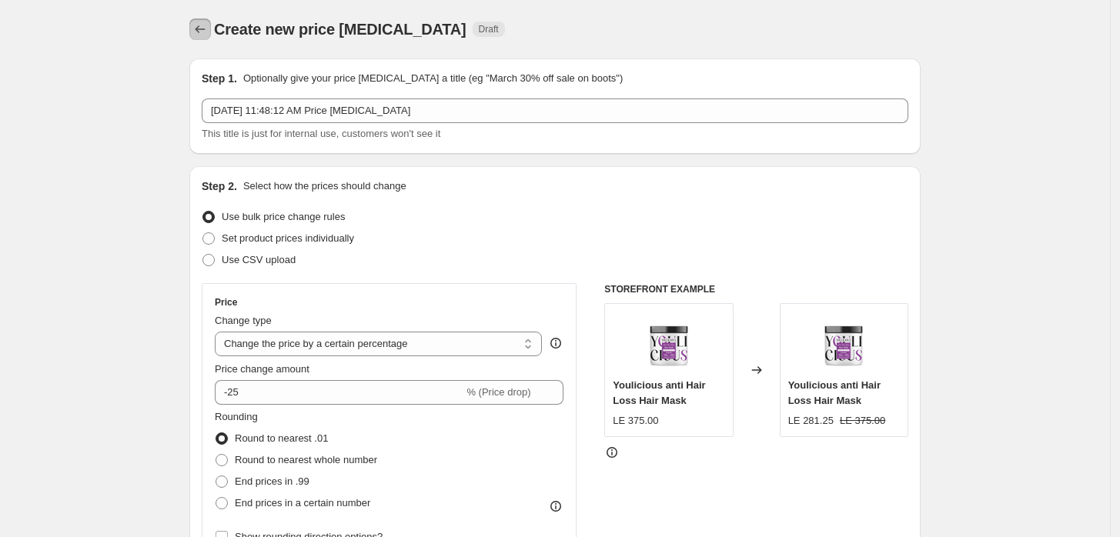
click at [197, 27] on button "Price change jobs" at bounding box center [200, 29] width 22 height 22
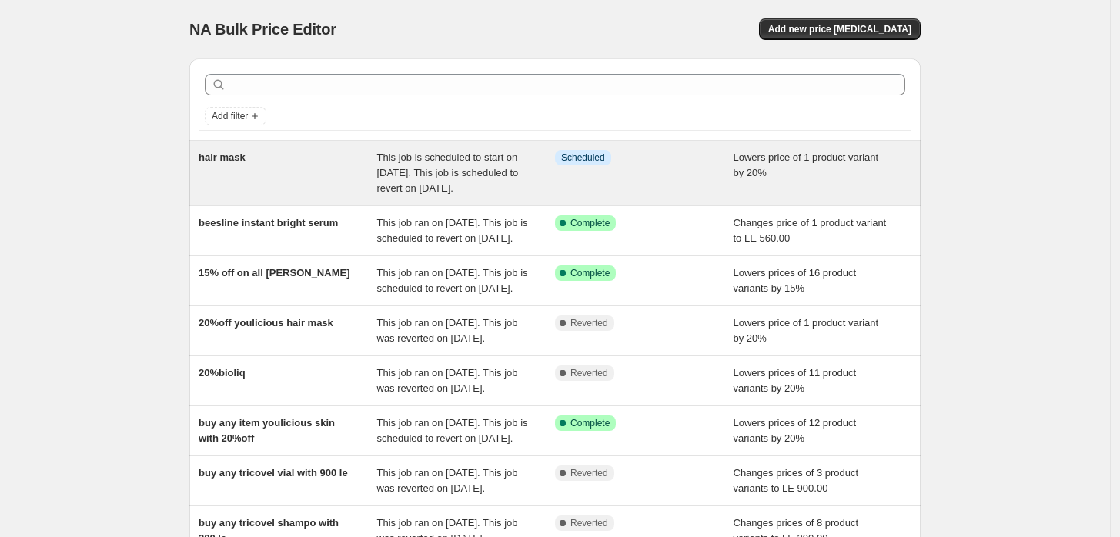
click at [706, 176] on div "Info Scheduled" at bounding box center [644, 173] width 179 height 46
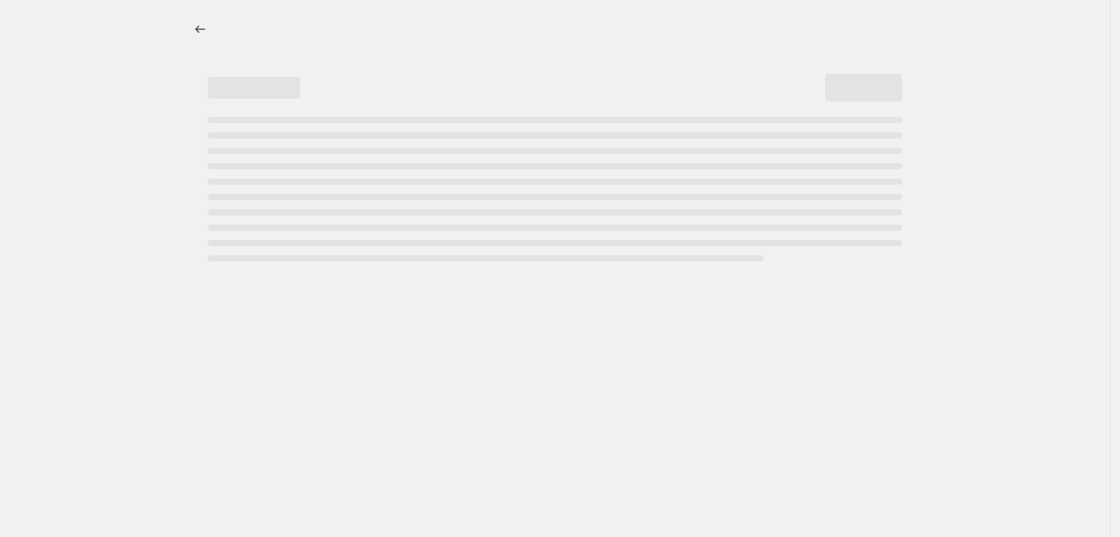
select select "percentage"
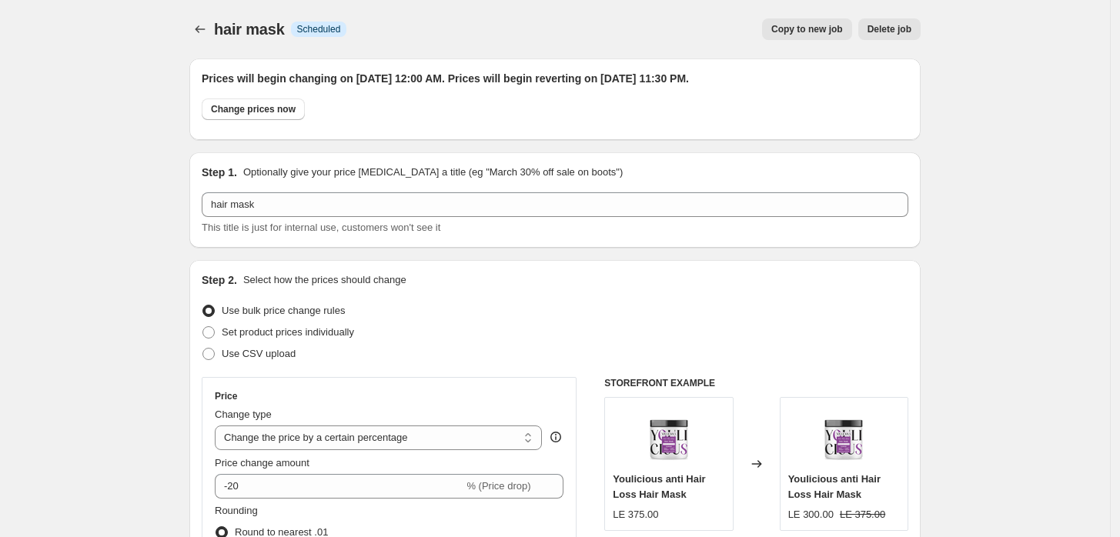
click at [896, 32] on span "Delete job" at bounding box center [889, 29] width 44 height 12
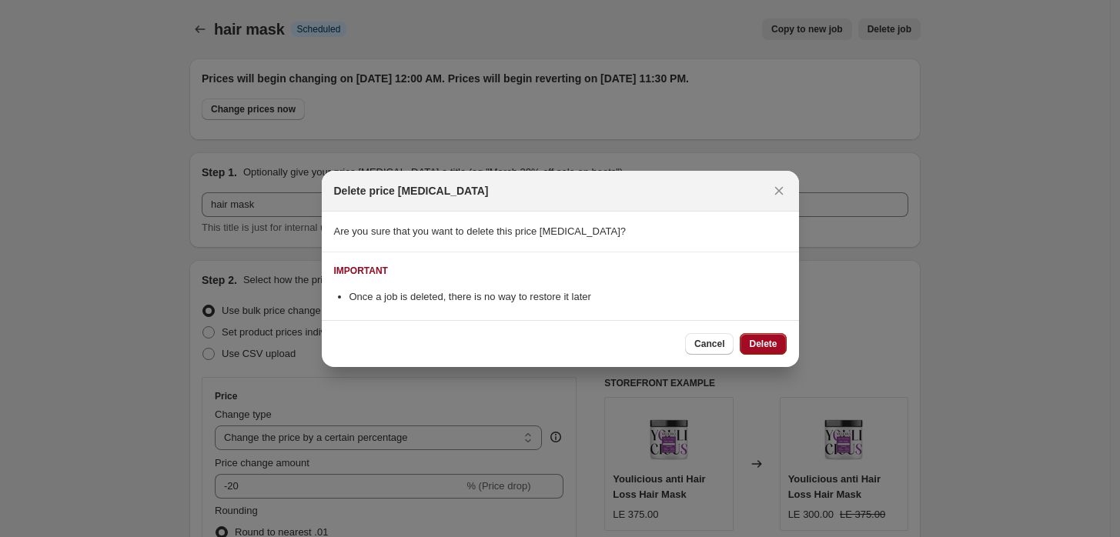
click at [776, 349] on button "Delete" at bounding box center [762, 344] width 46 height 22
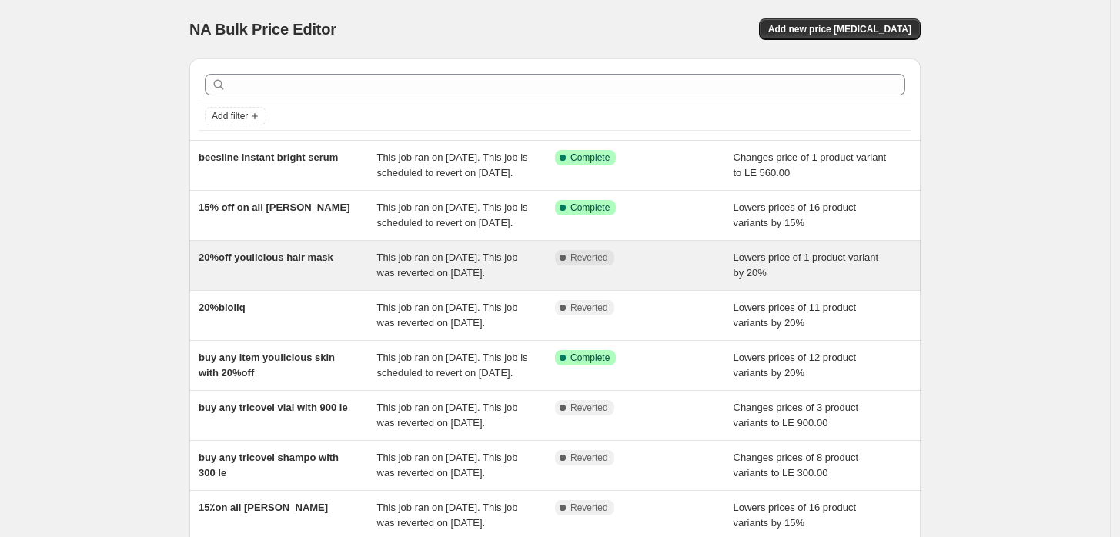
click at [264, 263] on span "20%off youlicious hair mask" at bounding box center [266, 258] width 135 height 12
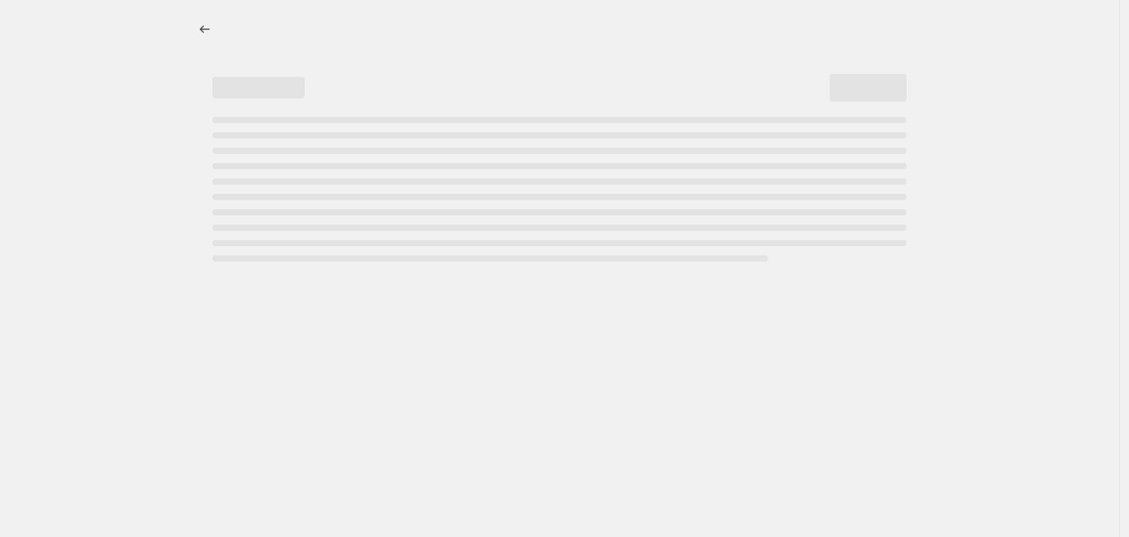
select select "percentage"
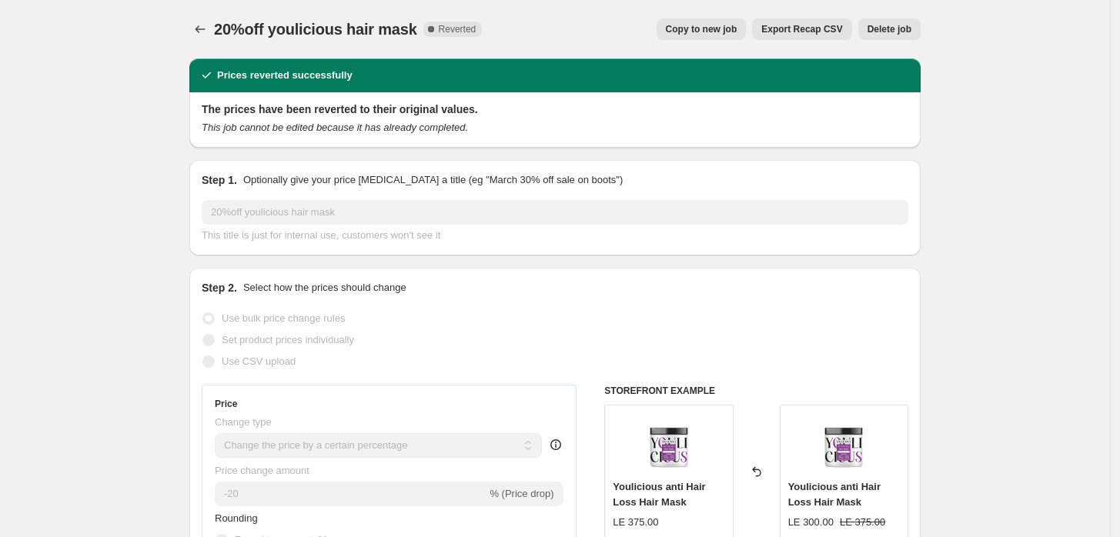
click at [679, 30] on button "Copy to new job" at bounding box center [701, 29] width 90 height 22
select select "percentage"
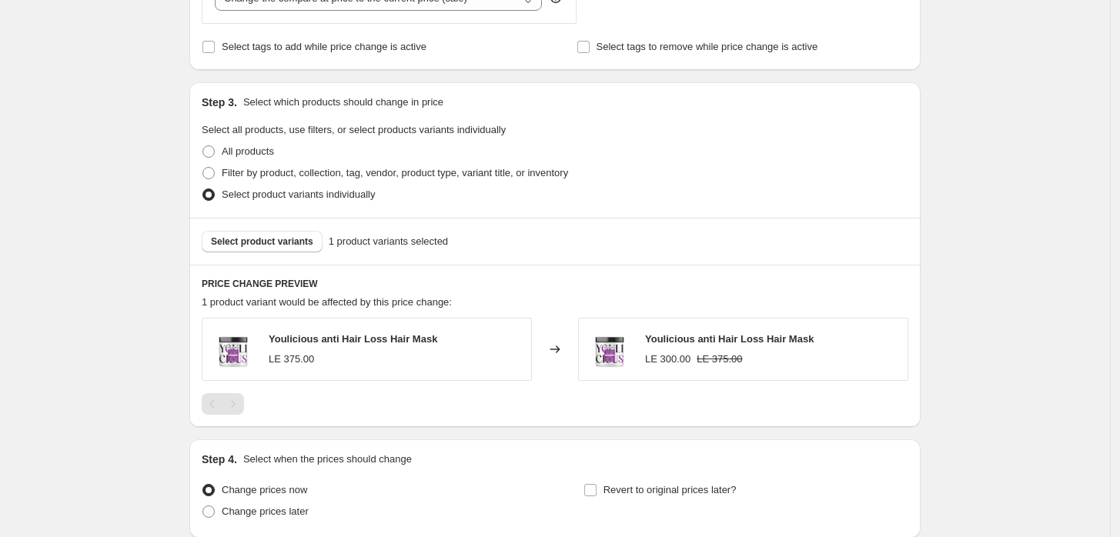
scroll to position [765, 0]
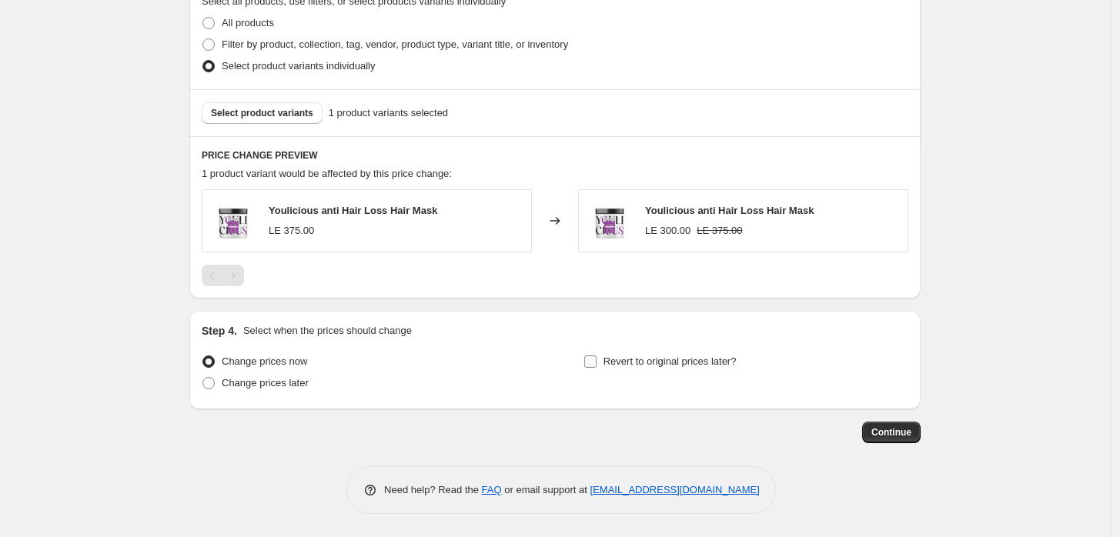
click at [610, 359] on span "Revert to original prices later?" at bounding box center [669, 361] width 133 height 12
click at [596, 359] on input "Revert to original prices later?" at bounding box center [590, 361] width 12 height 12
checkbox input "true"
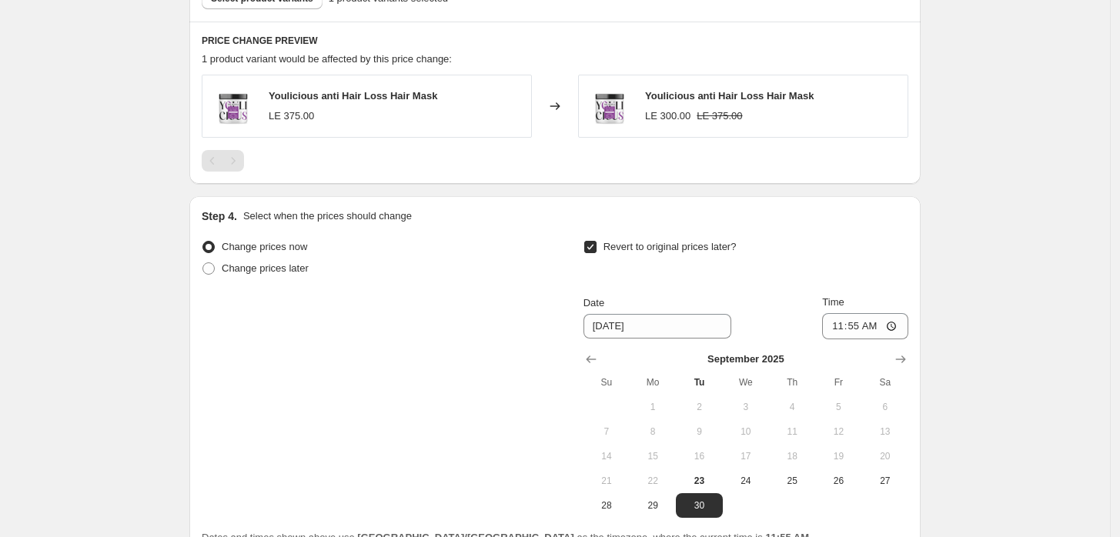
scroll to position [993, 0]
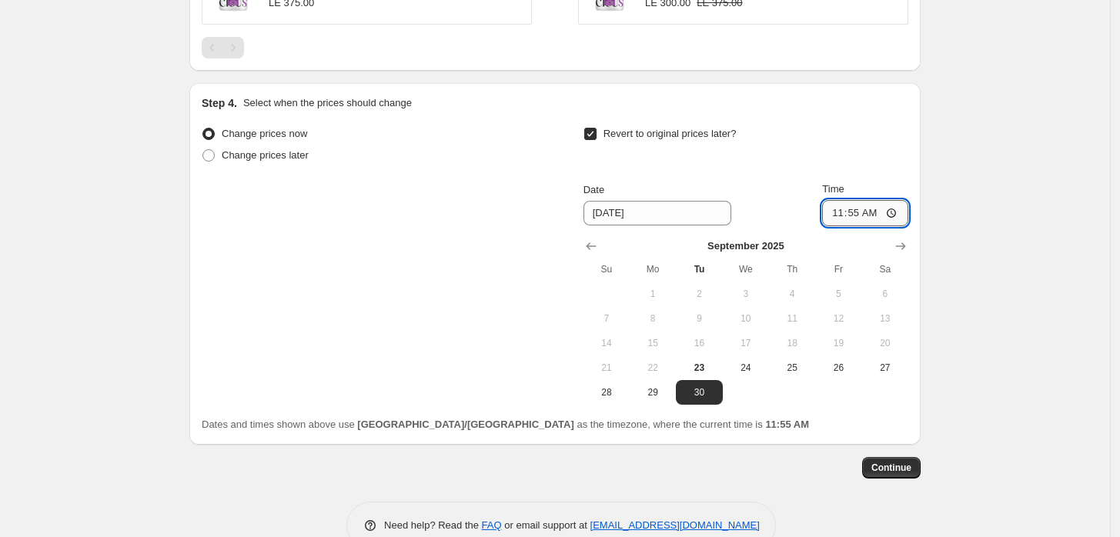
click at [893, 210] on input "11:55" at bounding box center [865, 213] width 86 height 26
type input "21:00"
click at [916, 462] on button "Continue" at bounding box center [891, 468] width 58 height 22
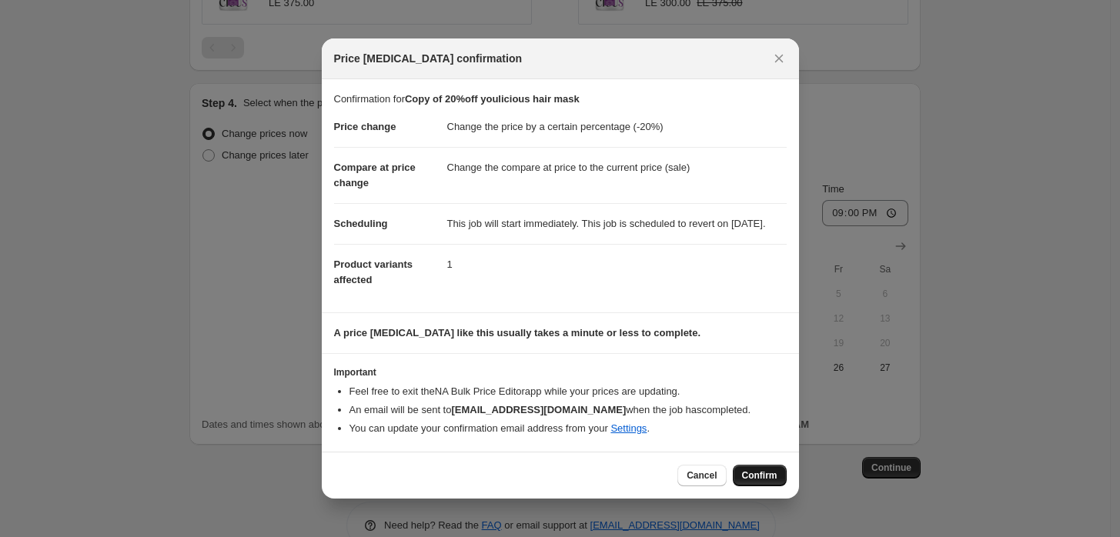
click at [756, 482] on span "Confirm" at bounding box center [759, 475] width 35 height 12
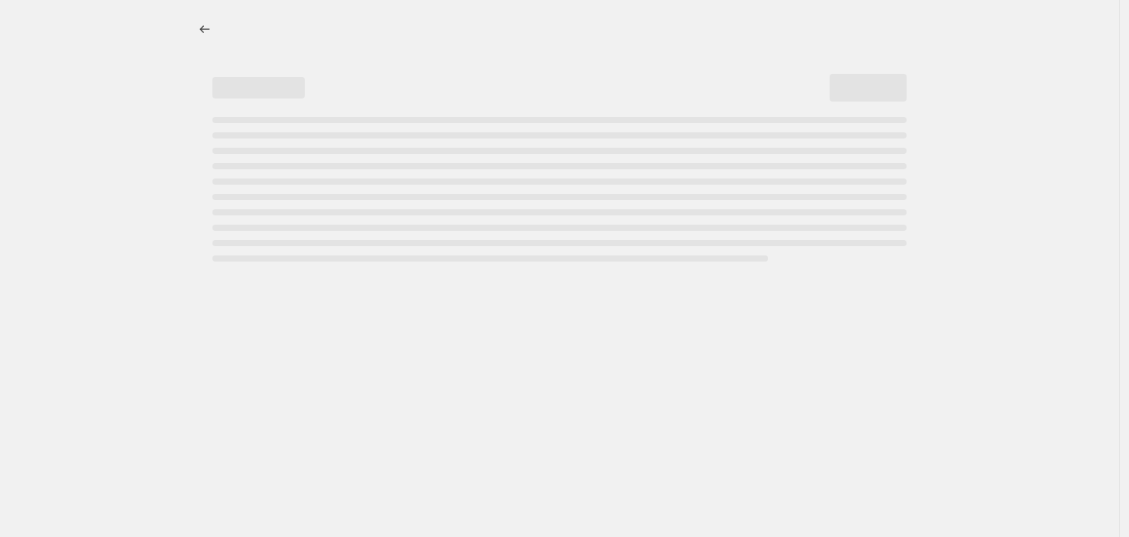
select select "percentage"
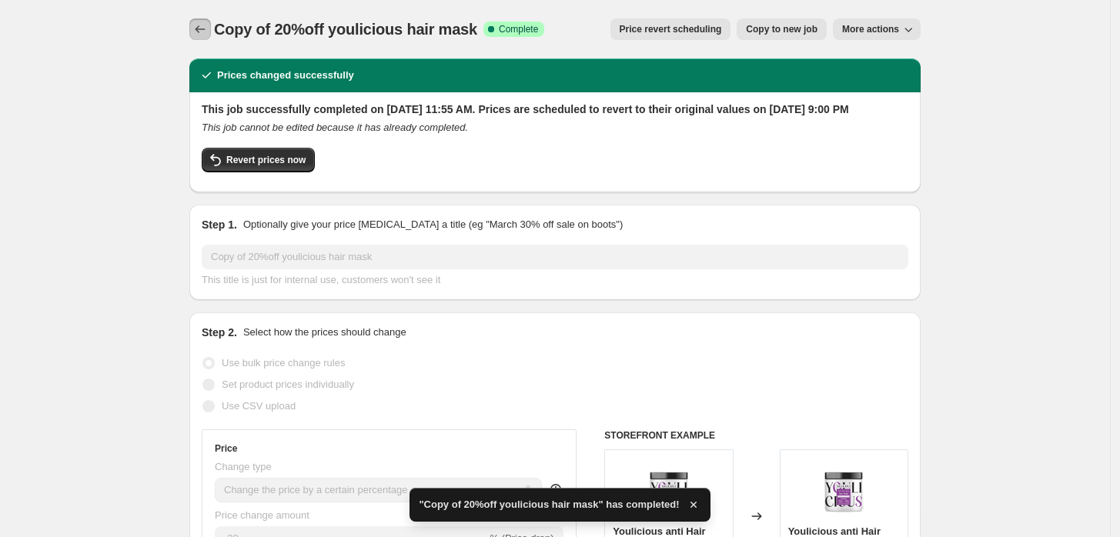
click at [205, 30] on icon "Price change jobs" at bounding box center [199, 29] width 15 height 15
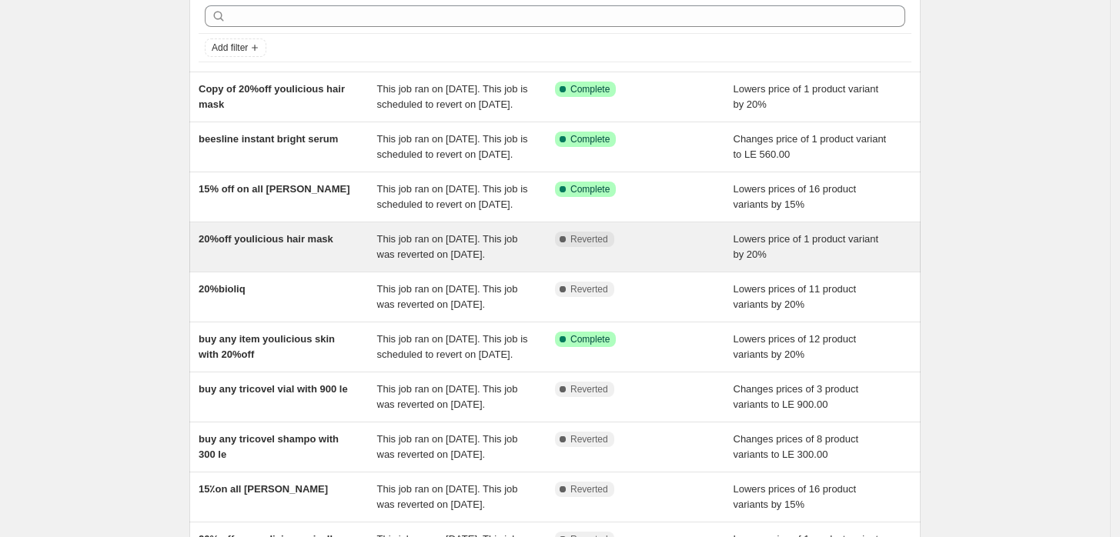
scroll to position [114, 0]
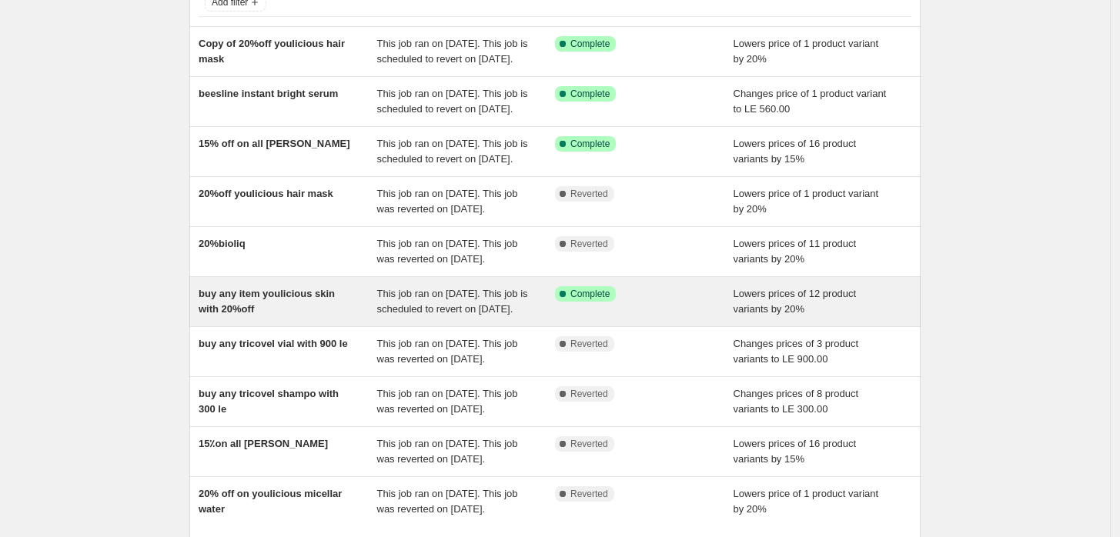
click at [314, 317] on div "buy any item youlicious skin with 20%off" at bounding box center [288, 301] width 179 height 31
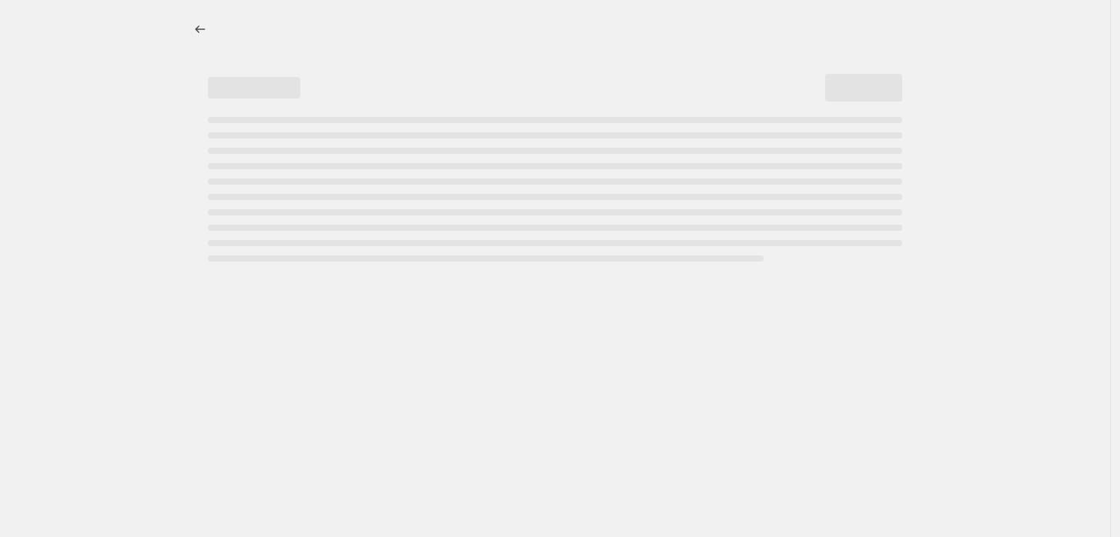
select select "percentage"
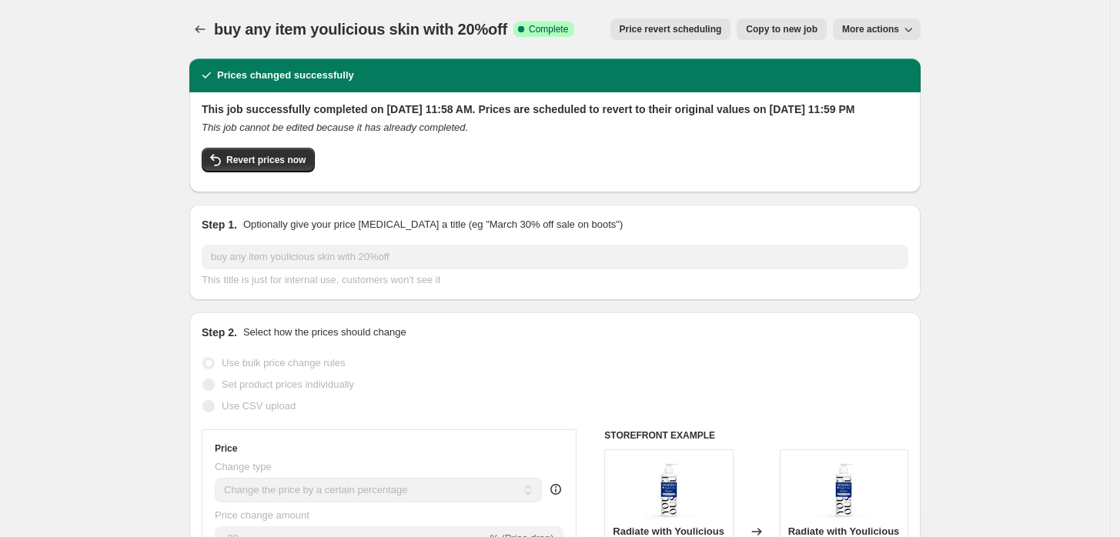
click at [646, 28] on span "Price revert scheduling" at bounding box center [670, 29] width 102 height 12
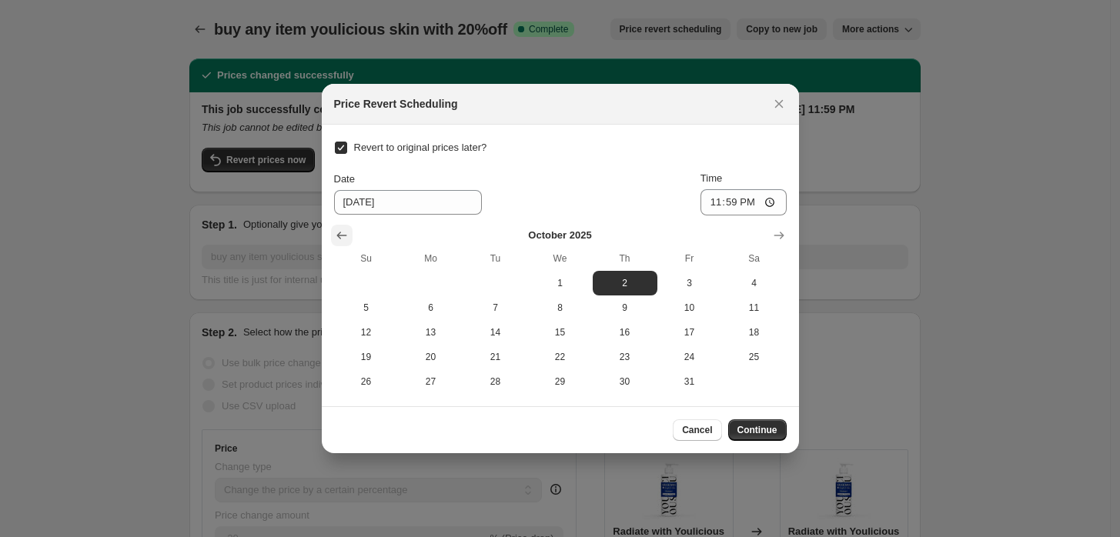
click at [334, 235] on icon "Show previous month, September 2025" at bounding box center [341, 235] width 15 height 15
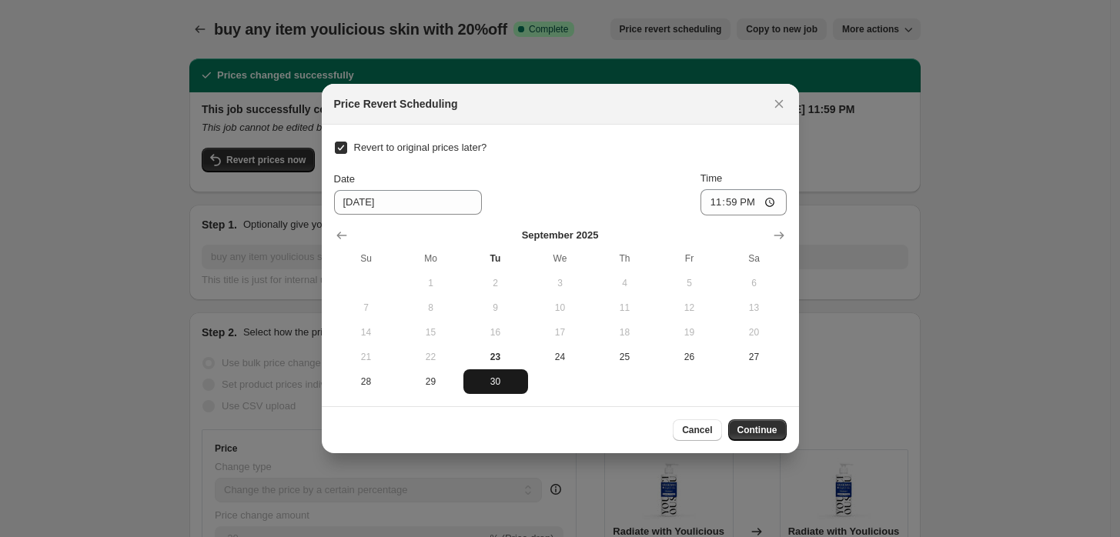
click at [500, 376] on span "30" at bounding box center [495, 381] width 52 height 12
type input "[DATE]"
click at [766, 205] on input "23:59" at bounding box center [743, 202] width 86 height 26
type input "21:00"
click at [760, 424] on span "Continue" at bounding box center [757, 430] width 40 height 12
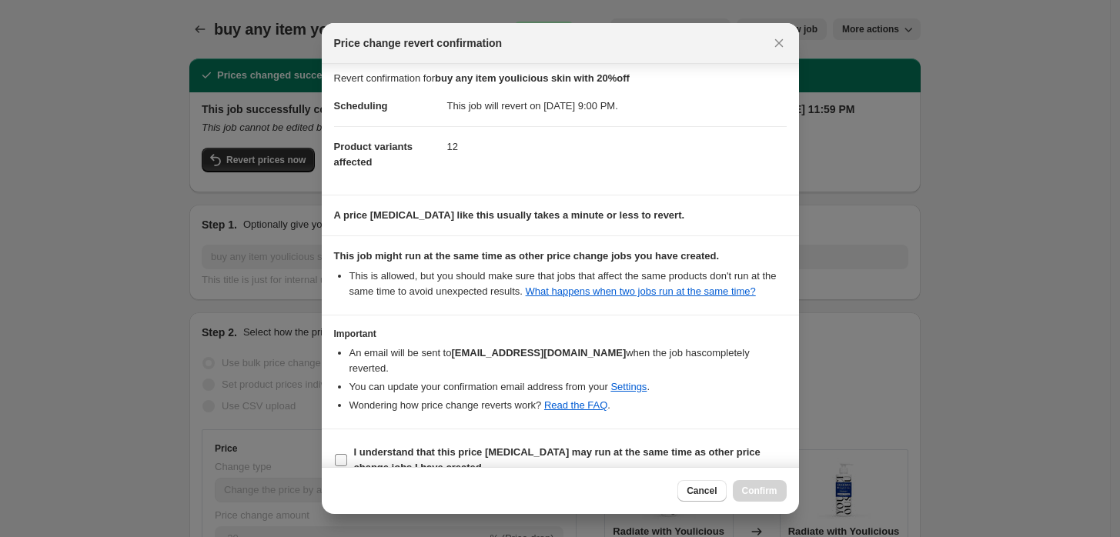
scroll to position [12, 0]
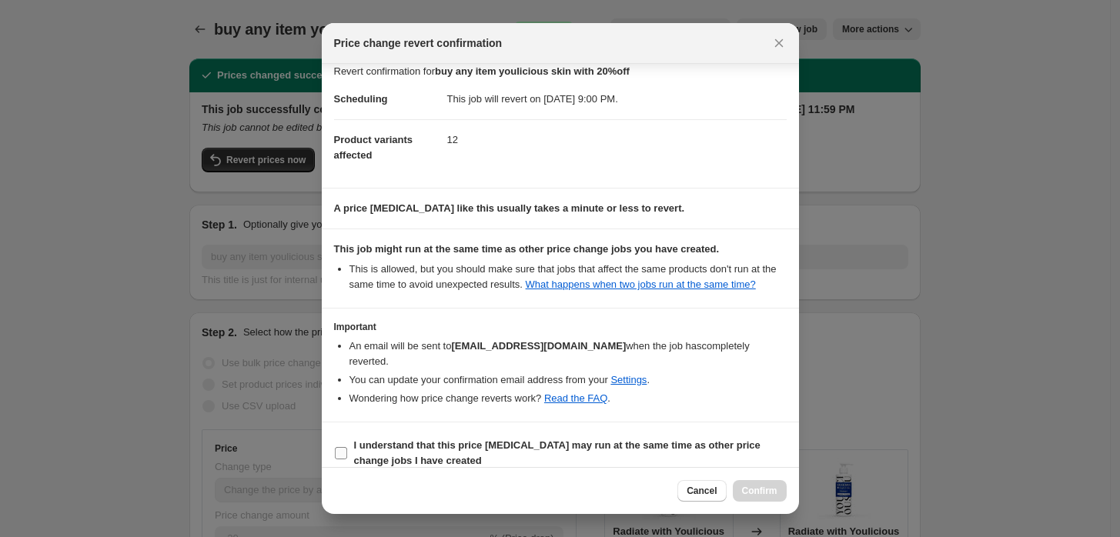
click at [351, 435] on label "I understand that this price [MEDICAL_DATA] may run at the same time as other p…" at bounding box center [560, 453] width 452 height 37
click at [347, 447] on input "I understand that this price [MEDICAL_DATA] may run at the same time as other p…" at bounding box center [341, 453] width 12 height 12
checkbox input "true"
click at [776, 494] on span "Confirm" at bounding box center [759, 491] width 35 height 12
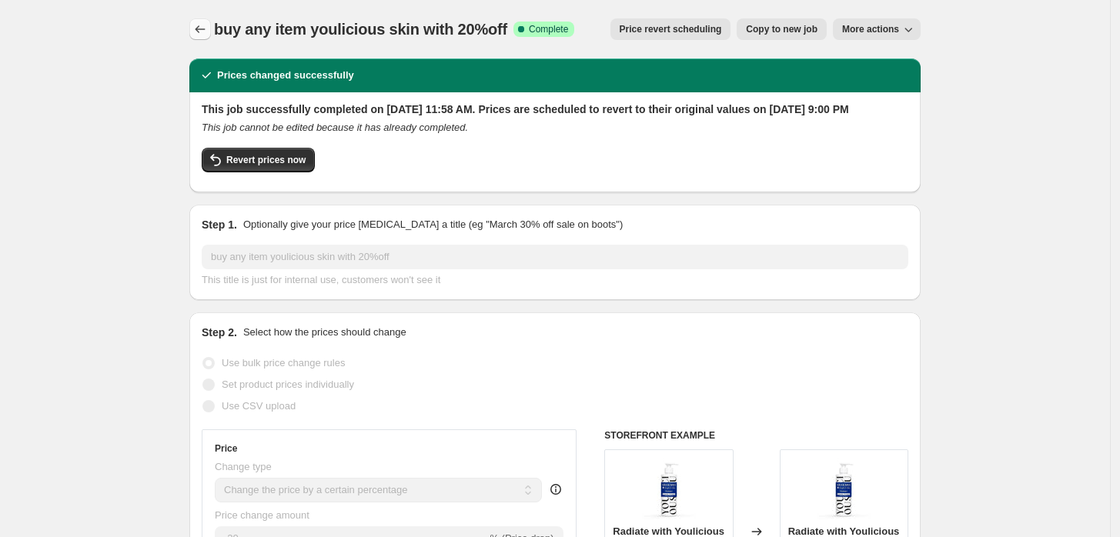
click at [211, 26] on button "Price change jobs" at bounding box center [200, 29] width 22 height 22
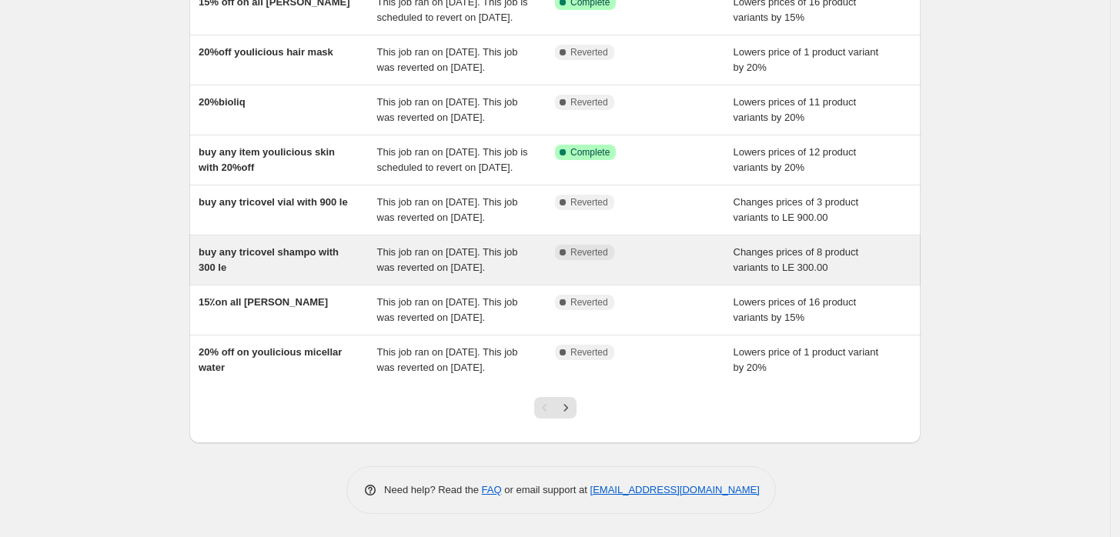
scroll to position [377, 0]
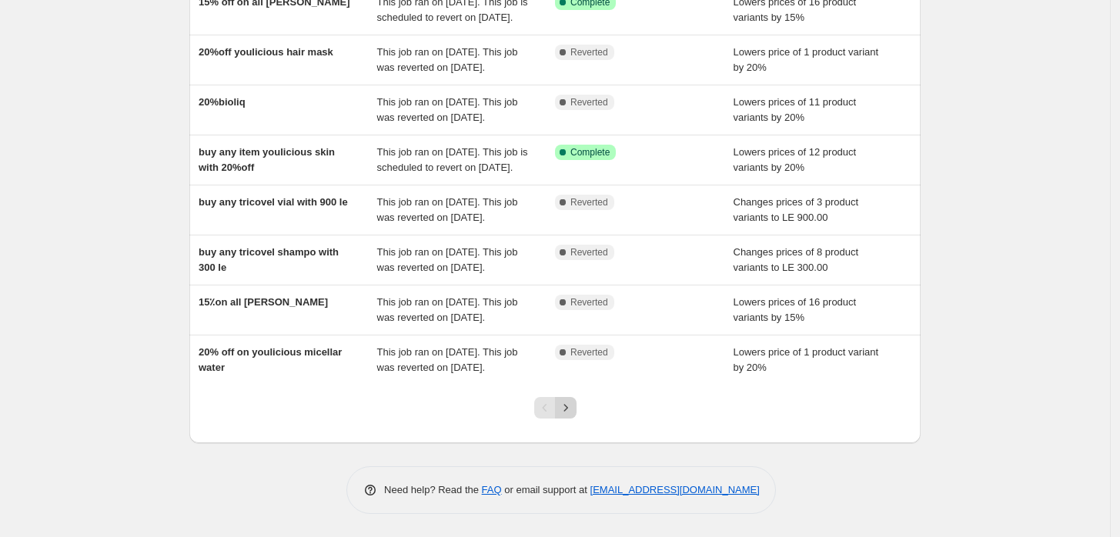
click at [570, 413] on icon "Next" at bounding box center [565, 407] width 15 height 15
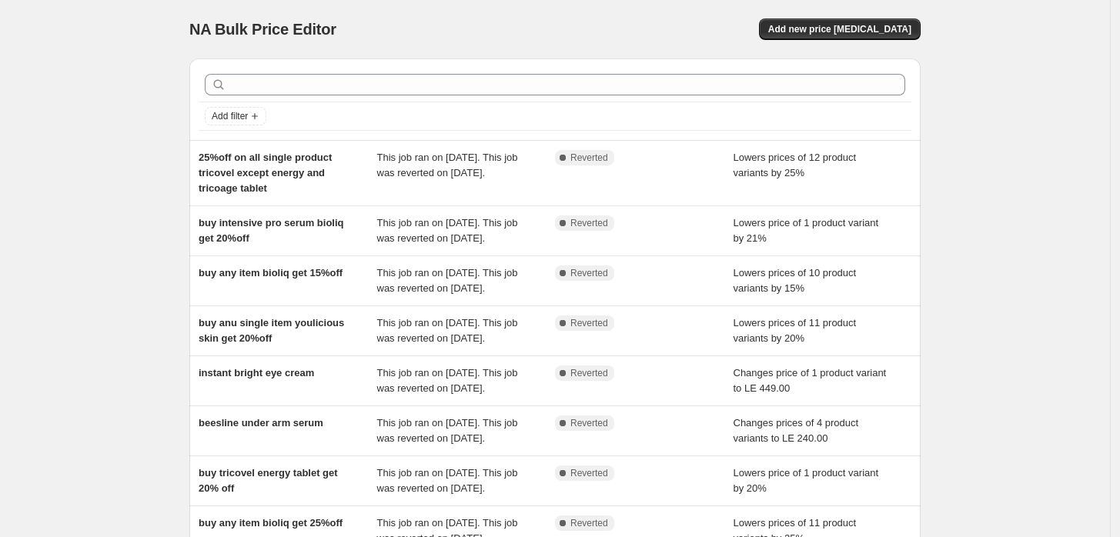
scroll to position [301, 0]
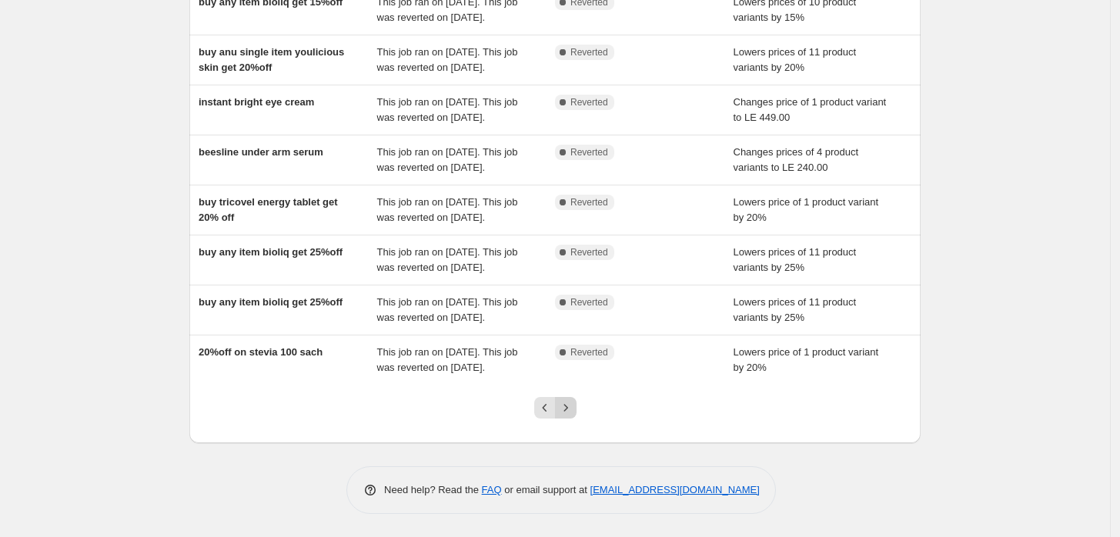
click at [573, 403] on icon "Next" at bounding box center [565, 407] width 15 height 15
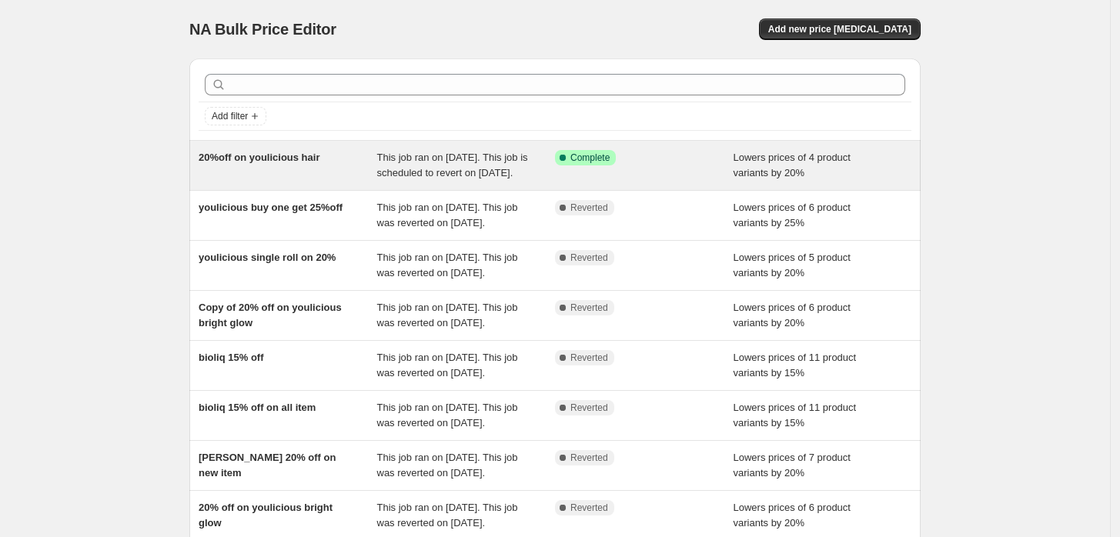
click at [219, 179] on div "20%off on youlicious hair" at bounding box center [288, 165] width 179 height 31
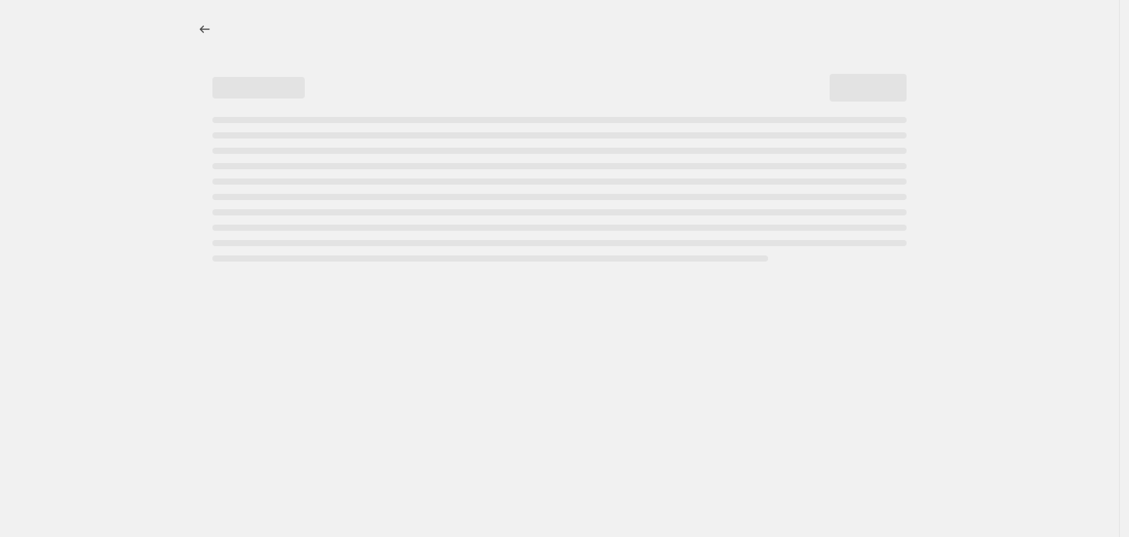
select select "percentage"
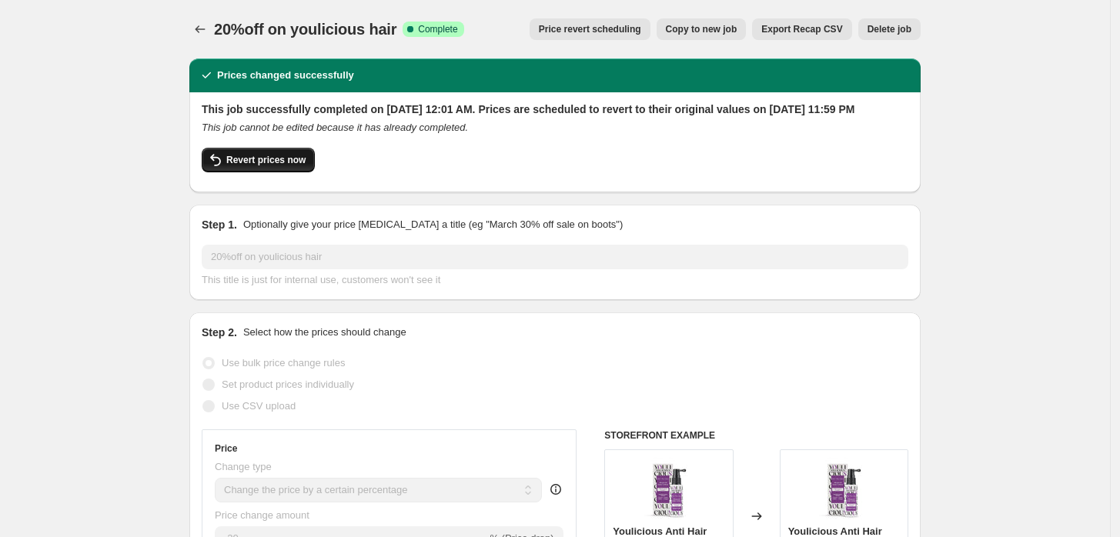
click at [276, 166] on span "Revert prices now" at bounding box center [265, 160] width 79 height 12
checkbox input "false"
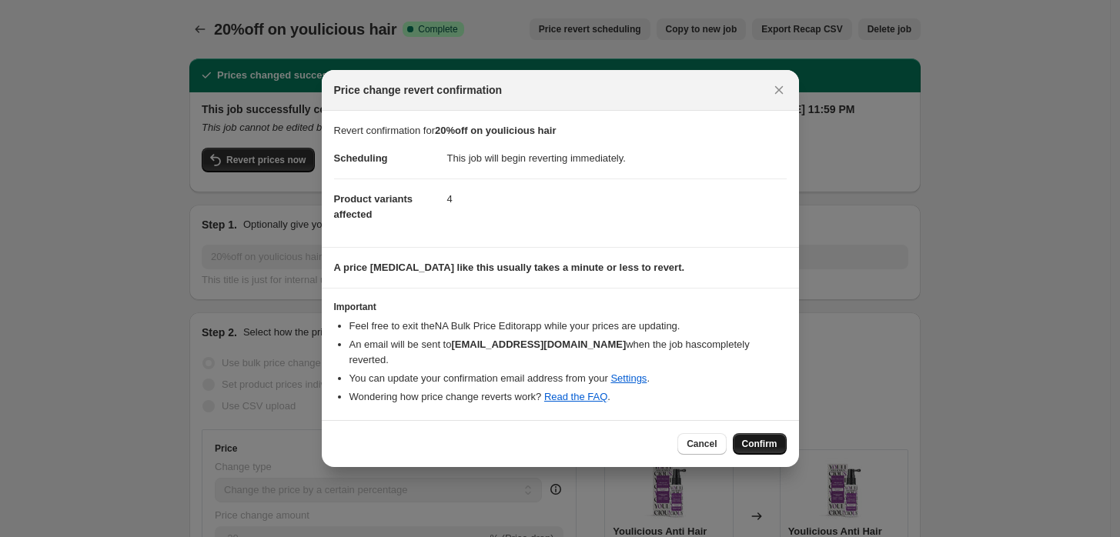
click at [764, 439] on span "Confirm" at bounding box center [759, 444] width 35 height 12
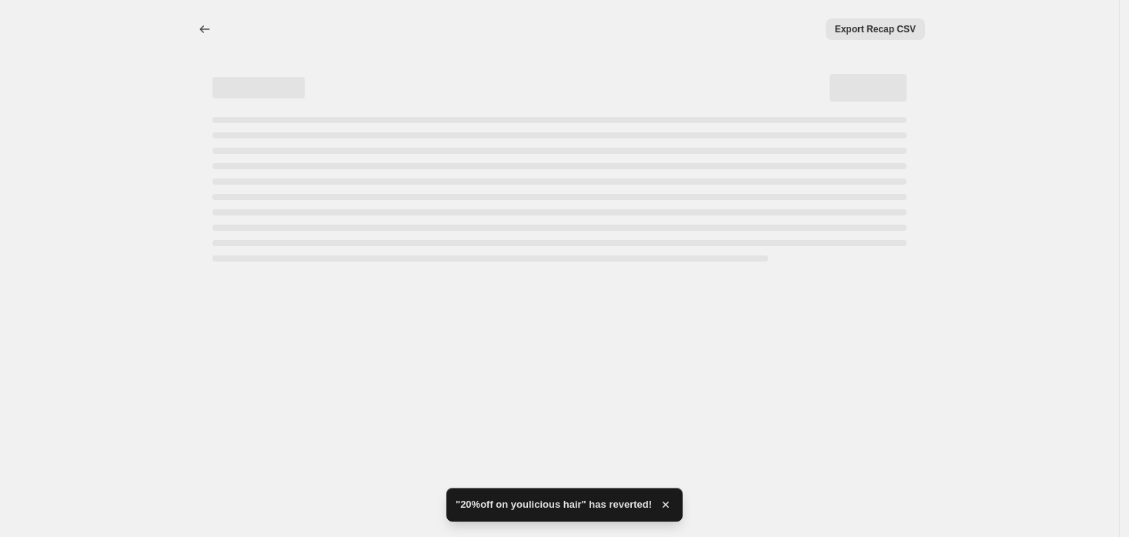
select select "percentage"
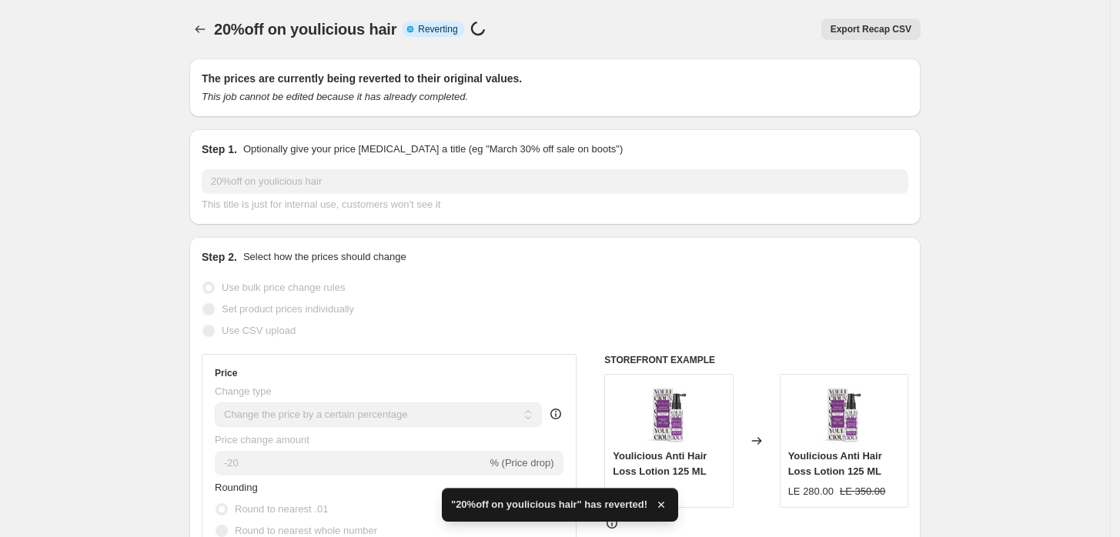
checkbox input "true"
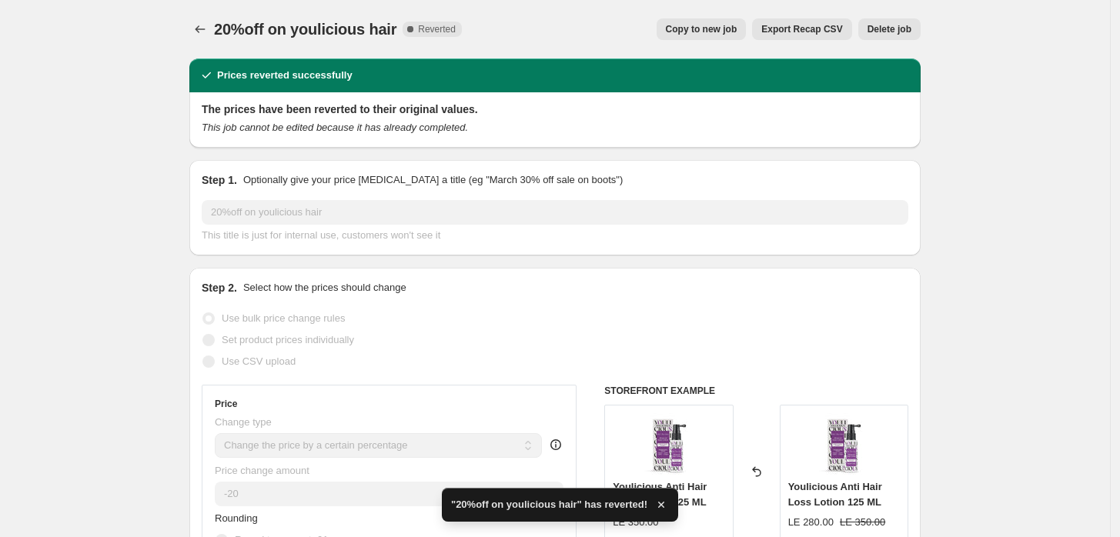
click at [716, 22] on button "Copy to new job" at bounding box center [701, 29] width 90 height 22
select select "percentage"
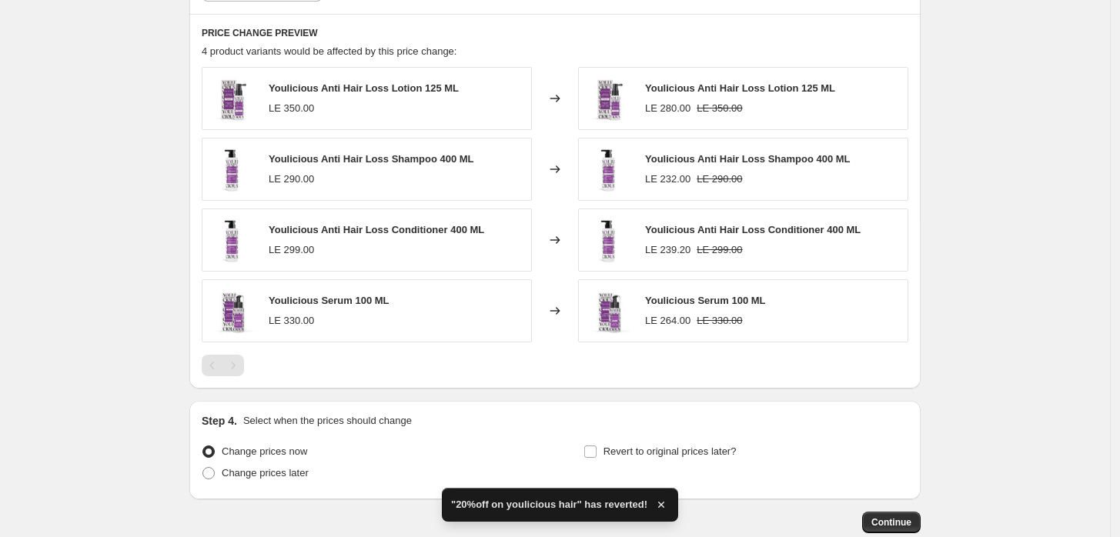
scroll to position [977, 0]
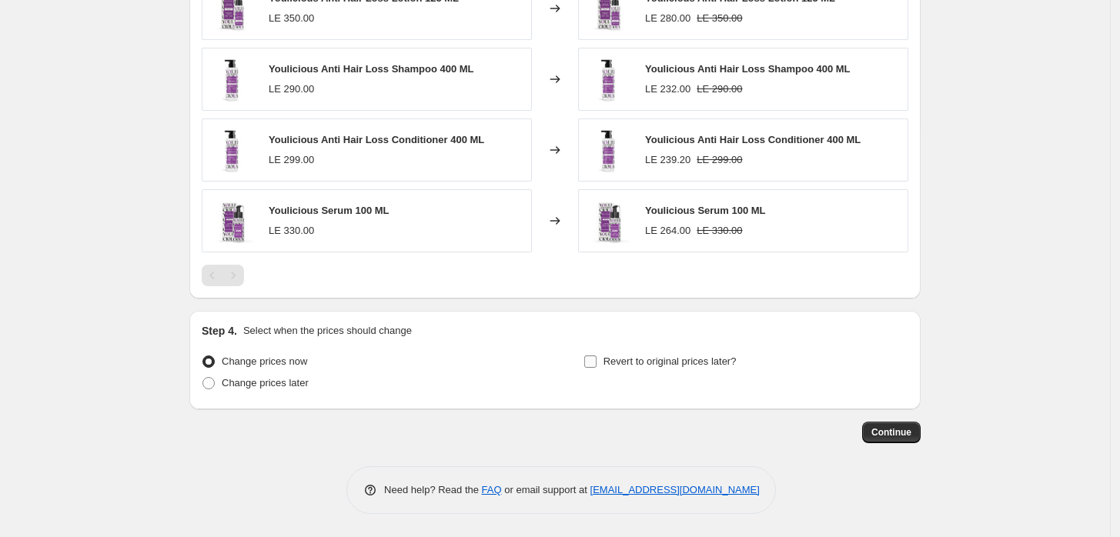
click at [624, 366] on span "Revert to original prices later?" at bounding box center [669, 361] width 133 height 12
click at [596, 366] on input "Revert to original prices later?" at bounding box center [590, 361] width 12 height 12
checkbox input "true"
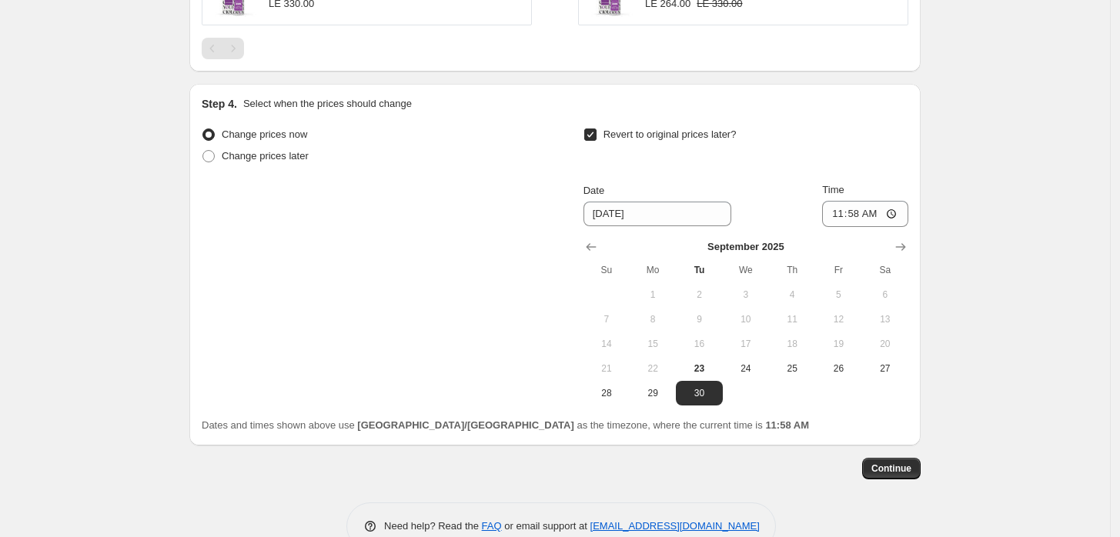
scroll to position [1205, 0]
click at [893, 212] on input "11:58" at bounding box center [865, 213] width 86 height 26
type input "21:00"
click at [891, 466] on span "Continue" at bounding box center [891, 468] width 40 height 12
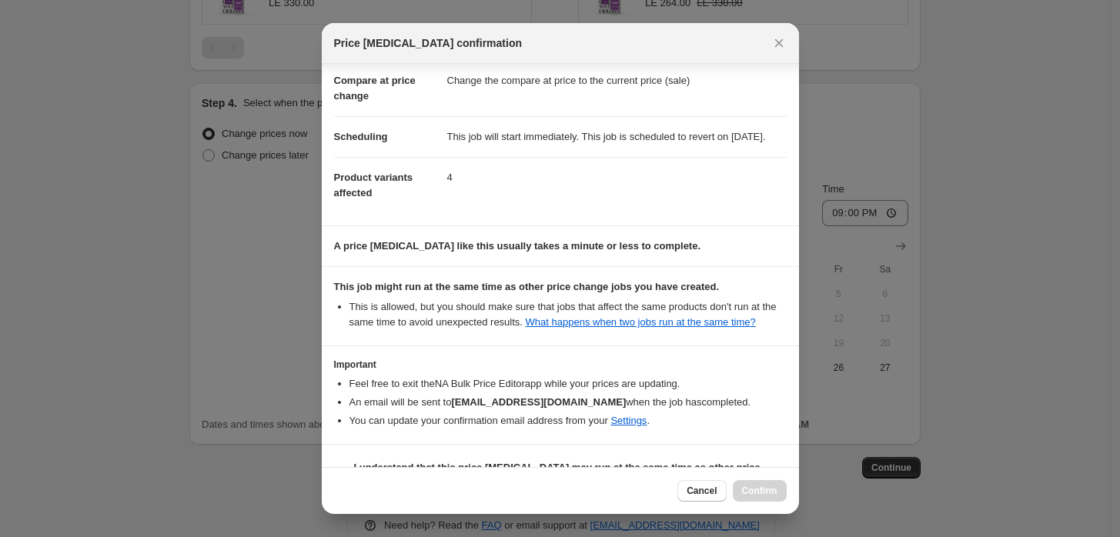
scroll to position [125, 0]
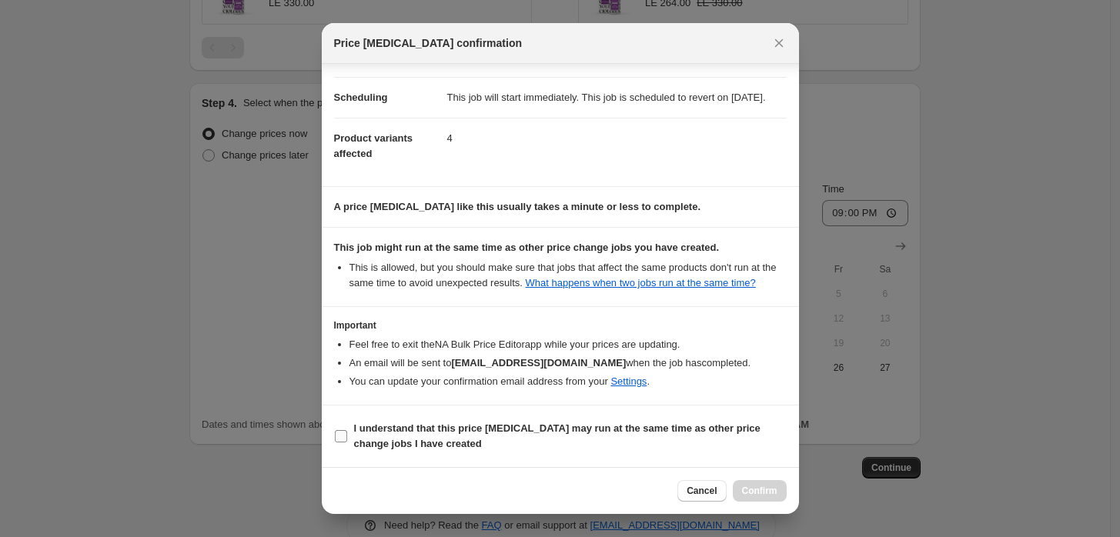
click at [351, 432] on label "I understand that this price [MEDICAL_DATA] may run at the same time as other p…" at bounding box center [560, 436] width 452 height 37
click at [347, 432] on input "I understand that this price [MEDICAL_DATA] may run at the same time as other p…" at bounding box center [341, 436] width 12 height 12
checkbox input "true"
click at [765, 492] on span "Confirm" at bounding box center [759, 491] width 35 height 12
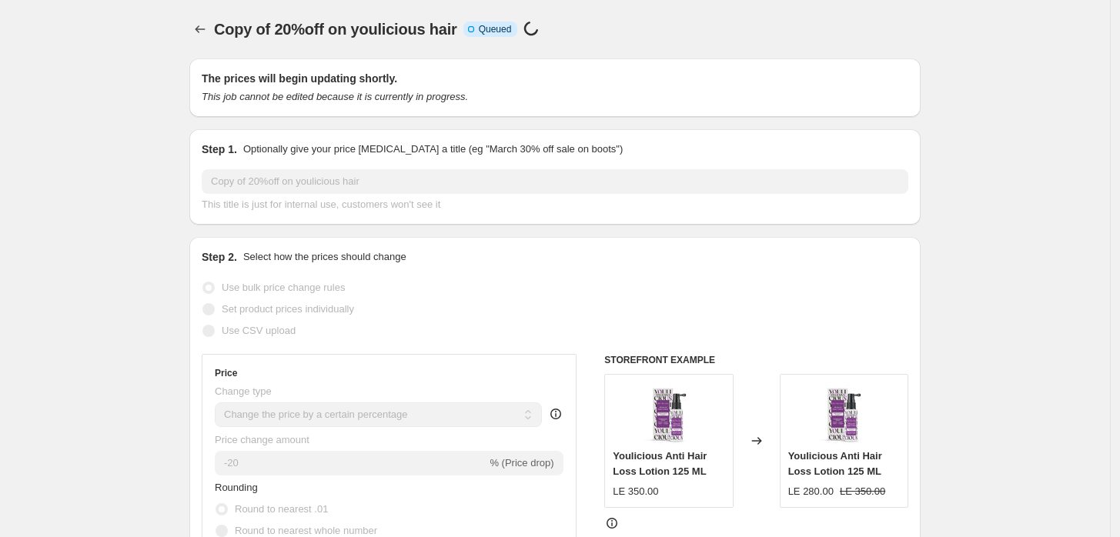
scroll to position [1205, 0]
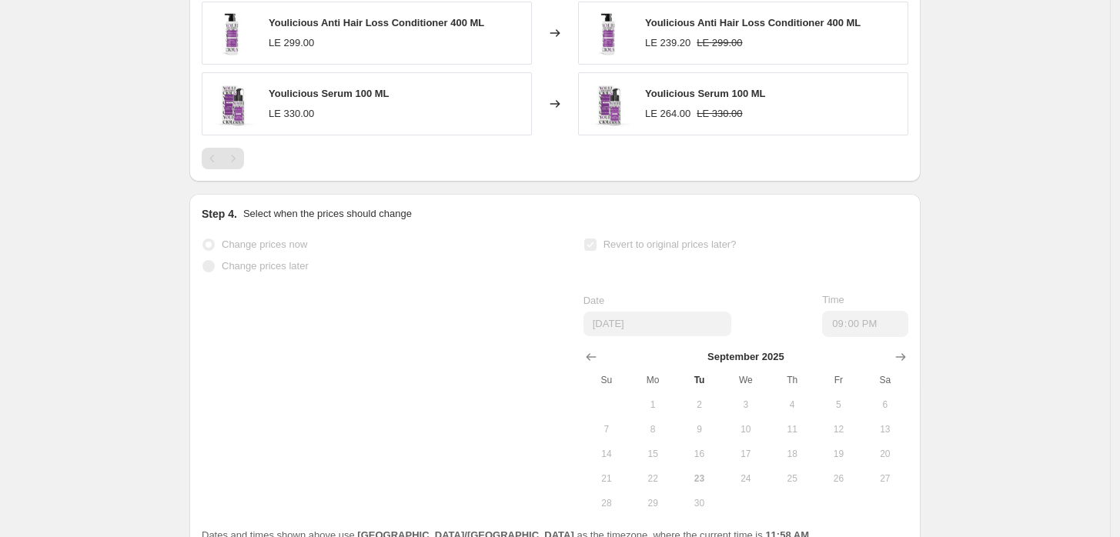
select select "percentage"
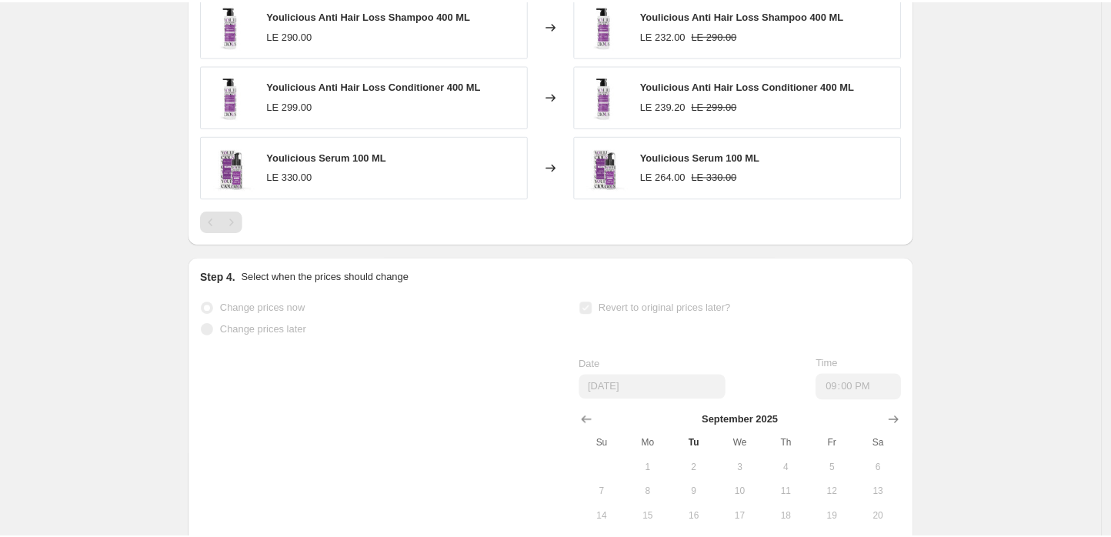
scroll to position [0, 0]
